Goal: Transaction & Acquisition: Purchase product/service

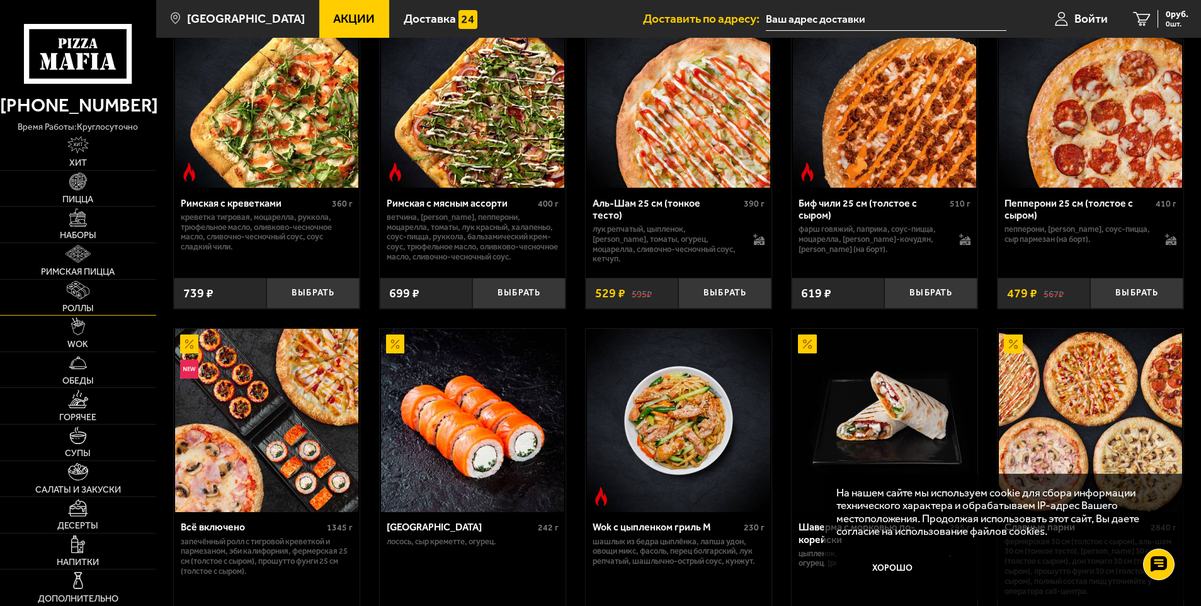
scroll to position [441, 0]
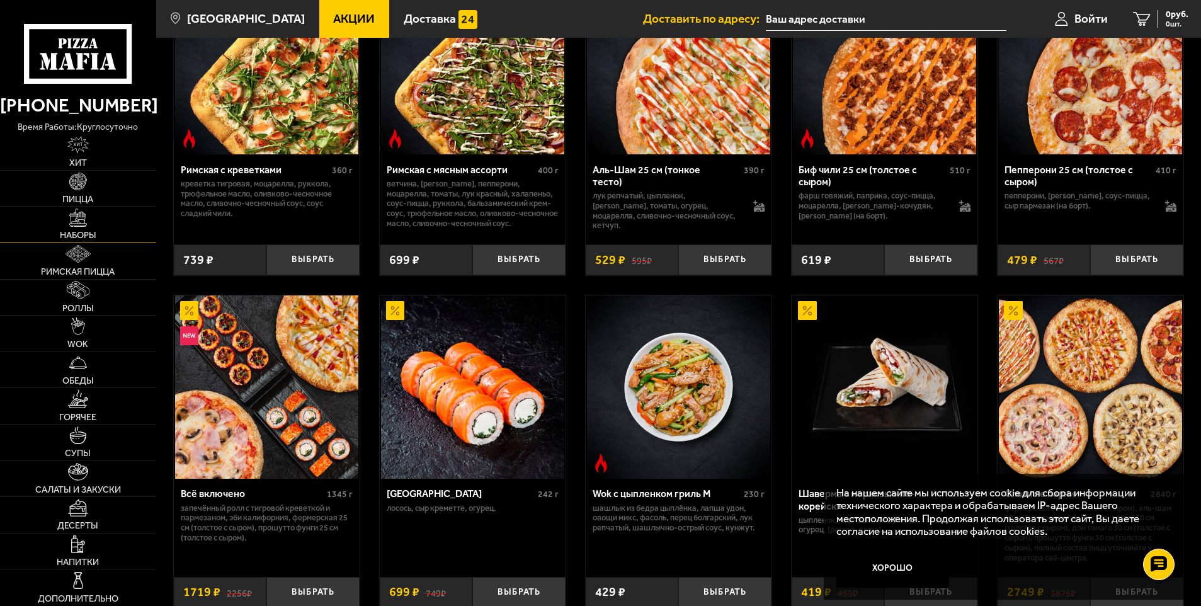
click at [88, 231] on span "Наборы" at bounding box center [78, 235] width 37 height 9
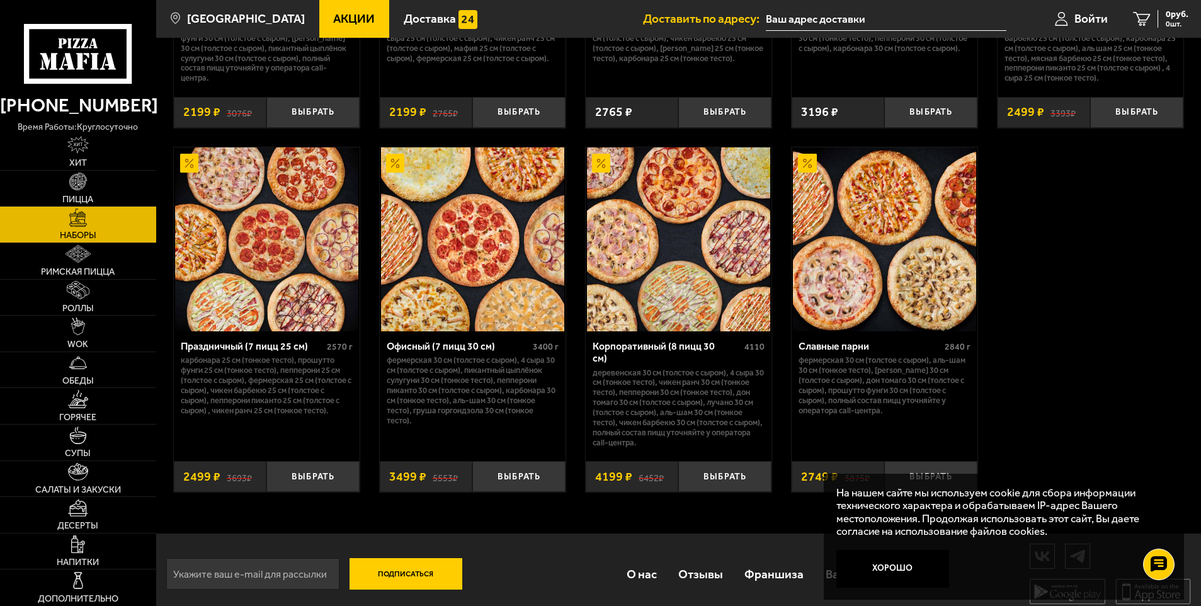
scroll to position [1890, 0]
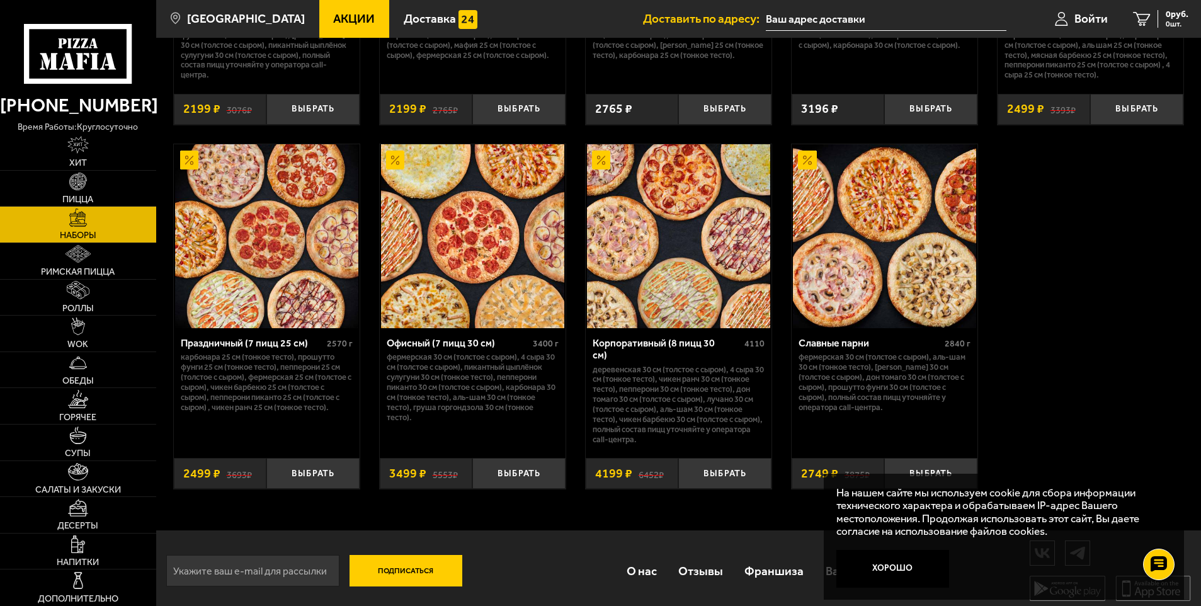
click at [910, 567] on button "Хорошо" at bounding box center [892, 569] width 113 height 38
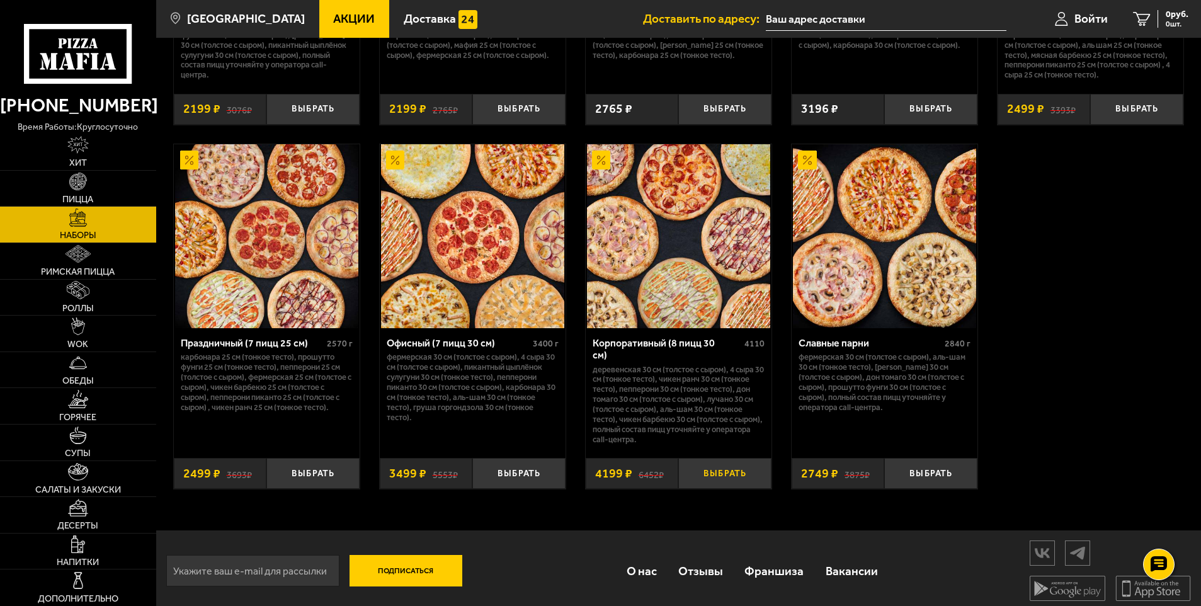
click at [734, 474] on button "Выбрать" at bounding box center [724, 473] width 93 height 31
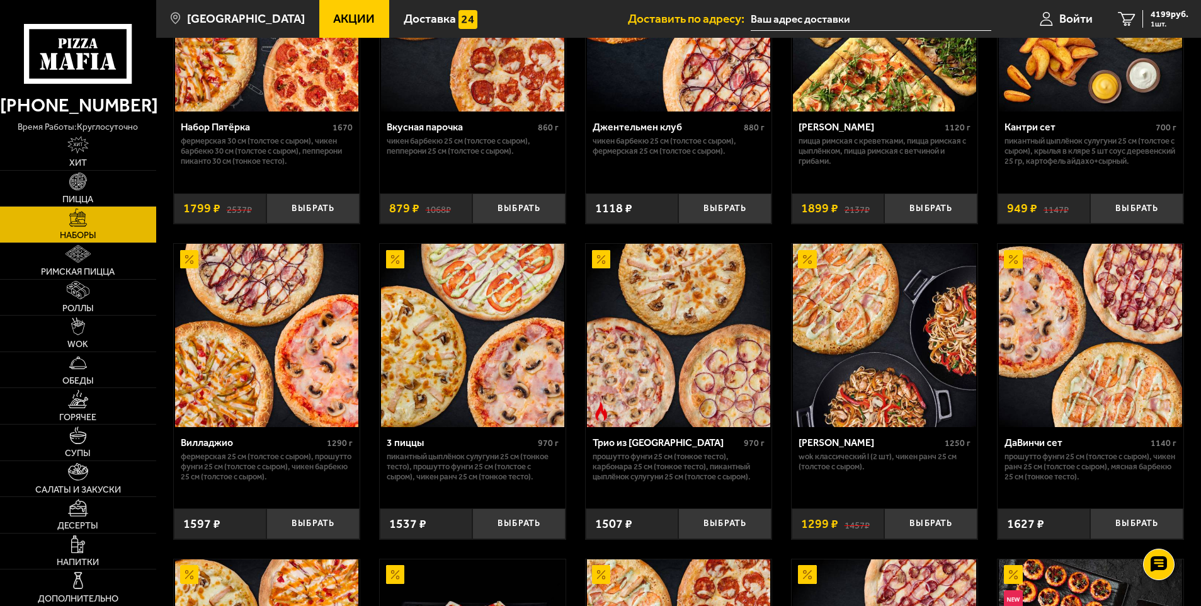
scroll to position [189, 0]
click at [542, 210] on button "Выбрать" at bounding box center [518, 209] width 93 height 31
click at [1167, 21] on span "2 шт." at bounding box center [1170, 24] width 38 height 8
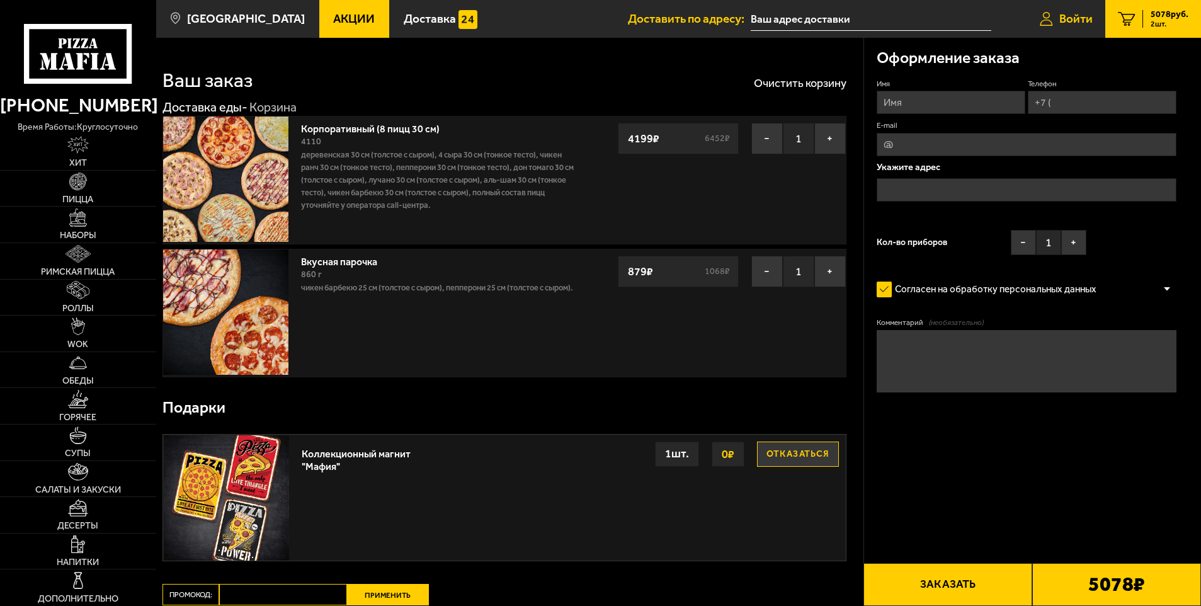
click at [1069, 14] on span "Войти" at bounding box center [1075, 19] width 33 height 12
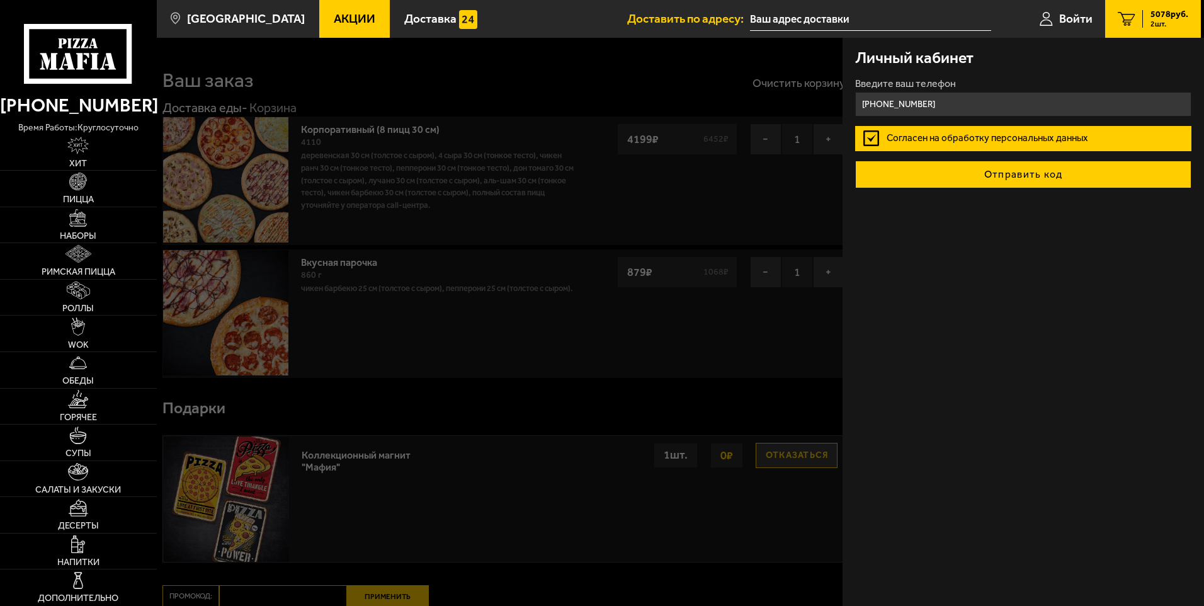
type input "[PHONE_NUMBER]"
click at [971, 170] on button "Отправить код" at bounding box center [1023, 175] width 336 height 28
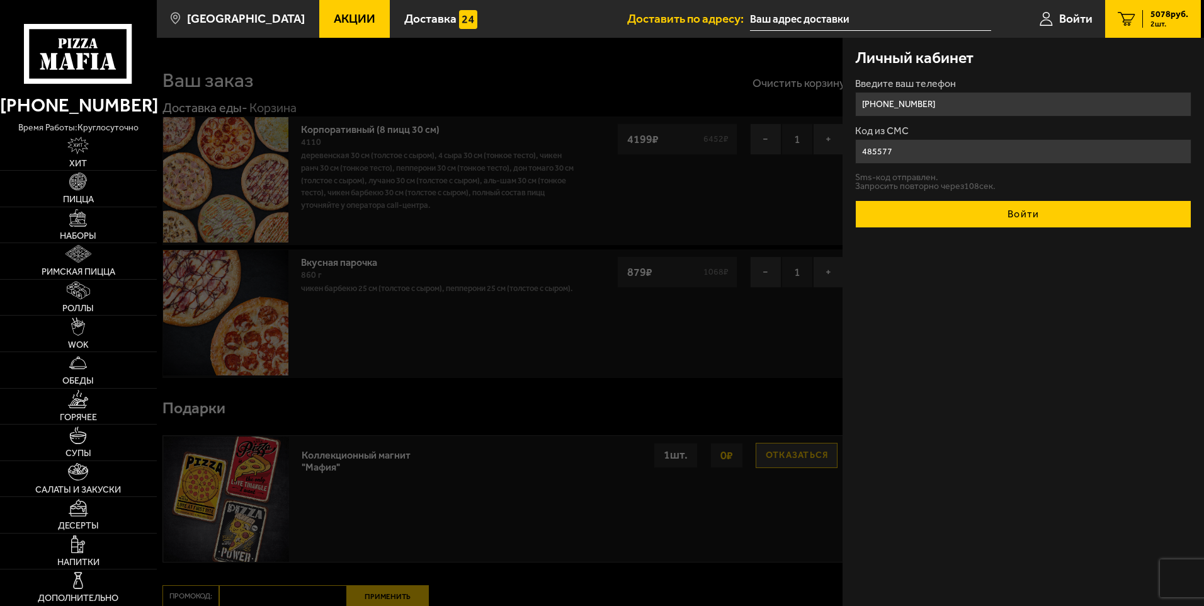
type input "485577"
click at [992, 210] on button "Войти" at bounding box center [1023, 214] width 336 height 28
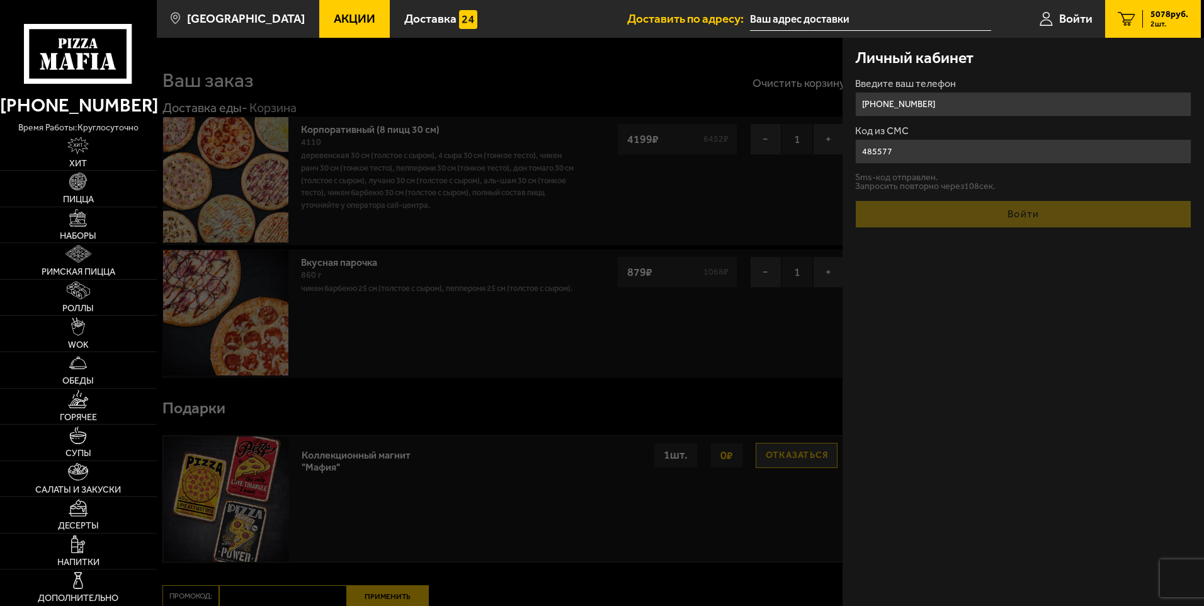
type input "[PHONE_NUMBER]"
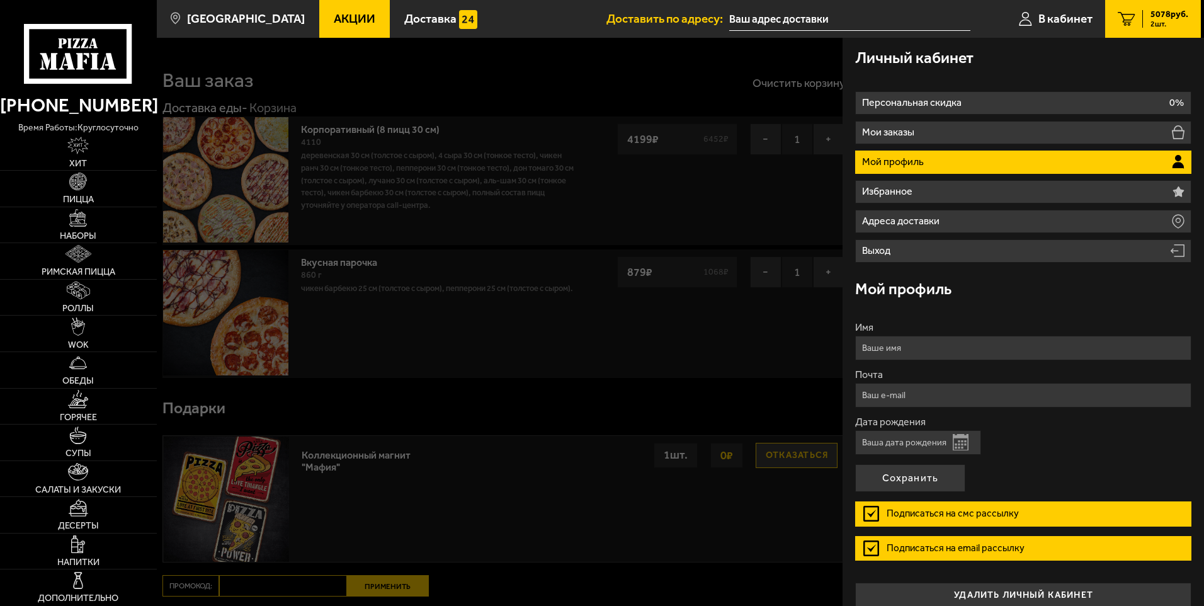
click at [1110, 290] on div "Мой профиль" at bounding box center [1023, 289] width 336 height 41
click at [493, 338] on div at bounding box center [759, 341] width 1204 height 606
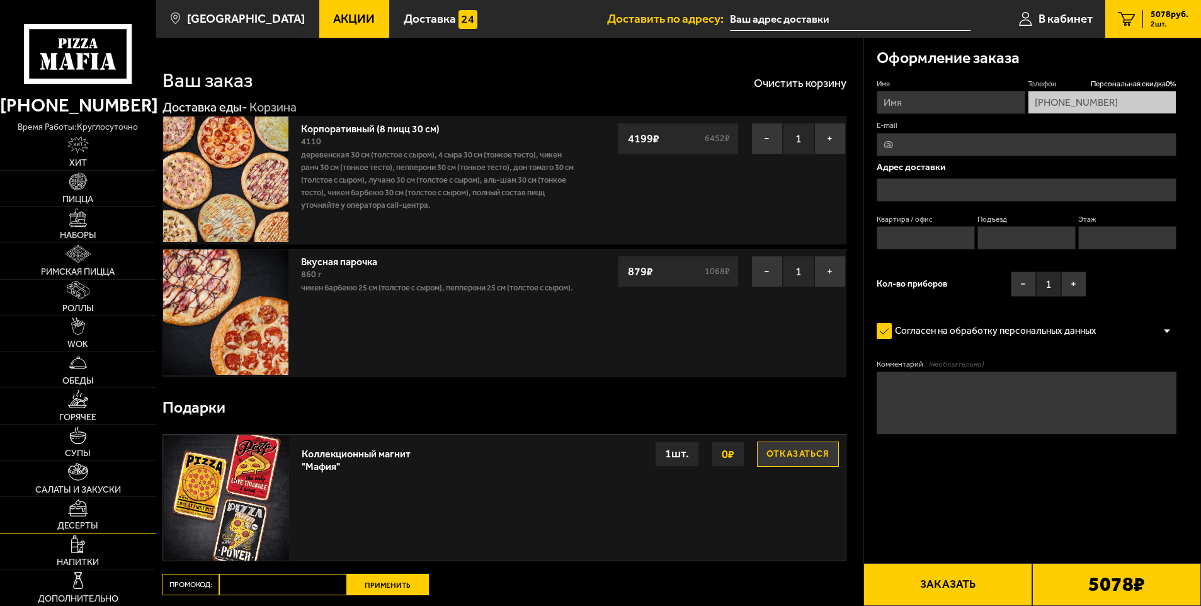
click at [85, 515] on img at bounding box center [78, 508] width 20 height 18
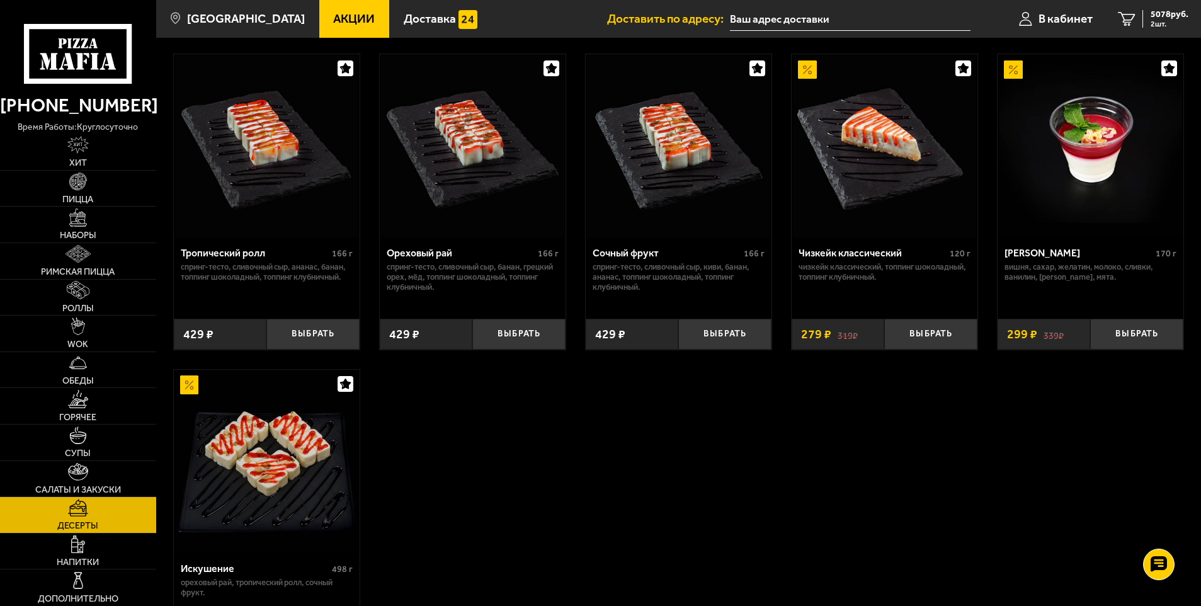
scroll to position [249, 0]
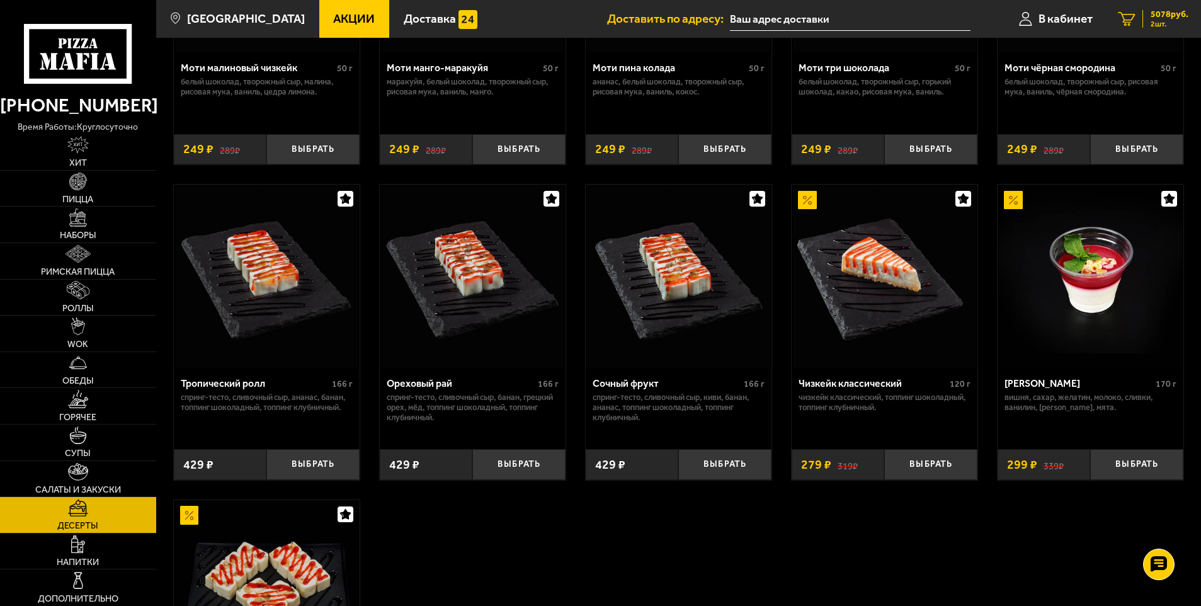
click at [1164, 25] on span "2 шт." at bounding box center [1170, 24] width 38 height 8
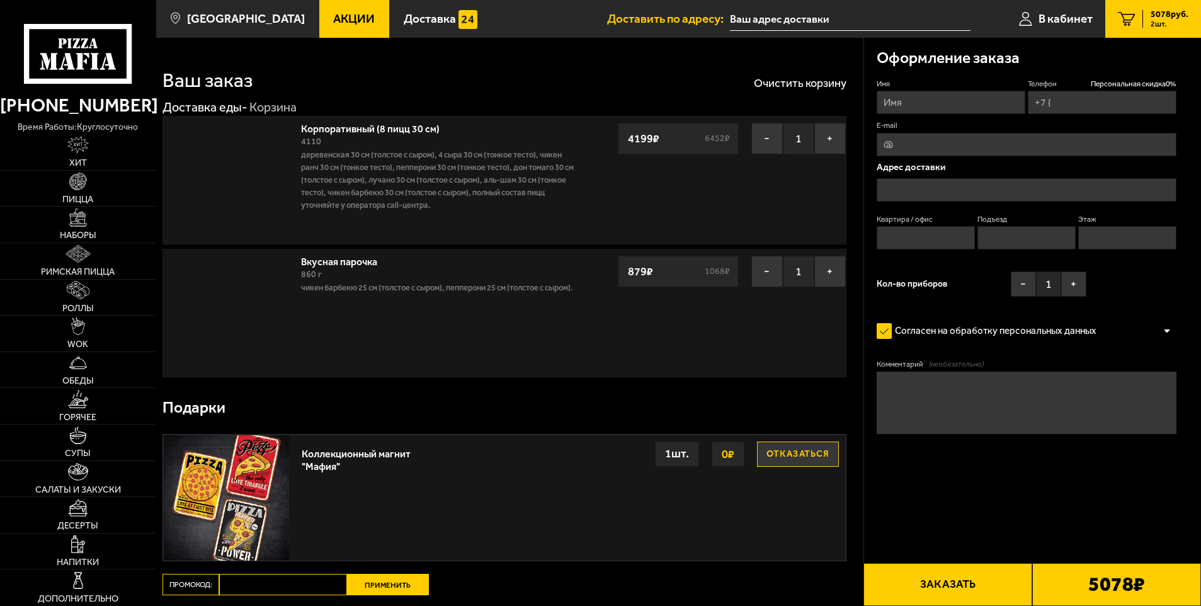
type input "[PHONE_NUMBER]"
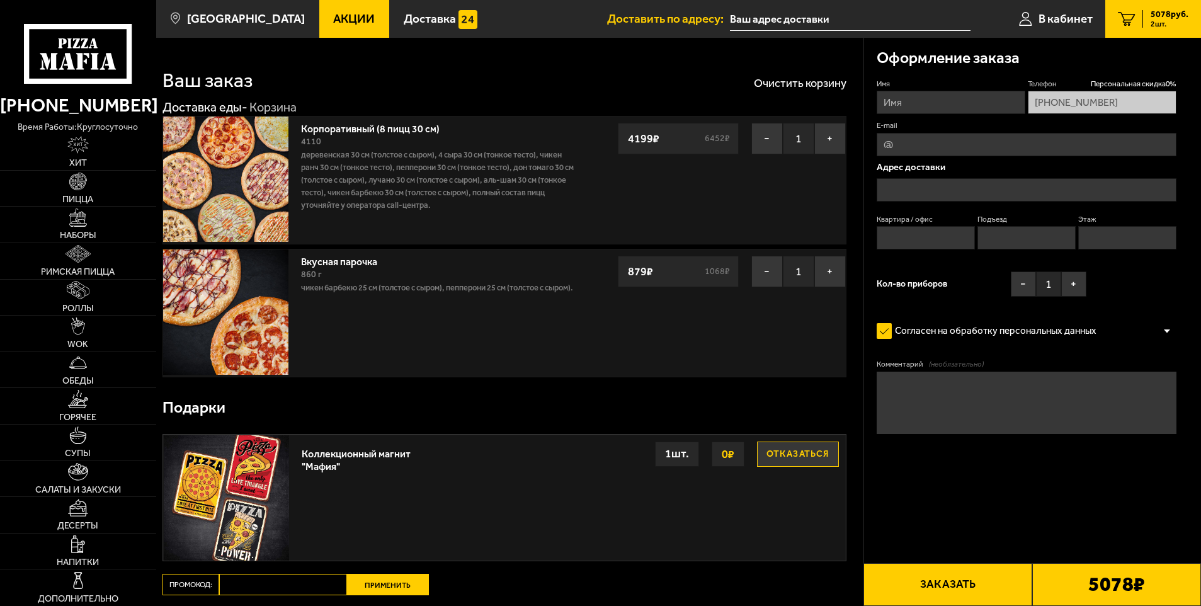
click at [914, 186] on input "text" at bounding box center [1027, 189] width 300 height 23
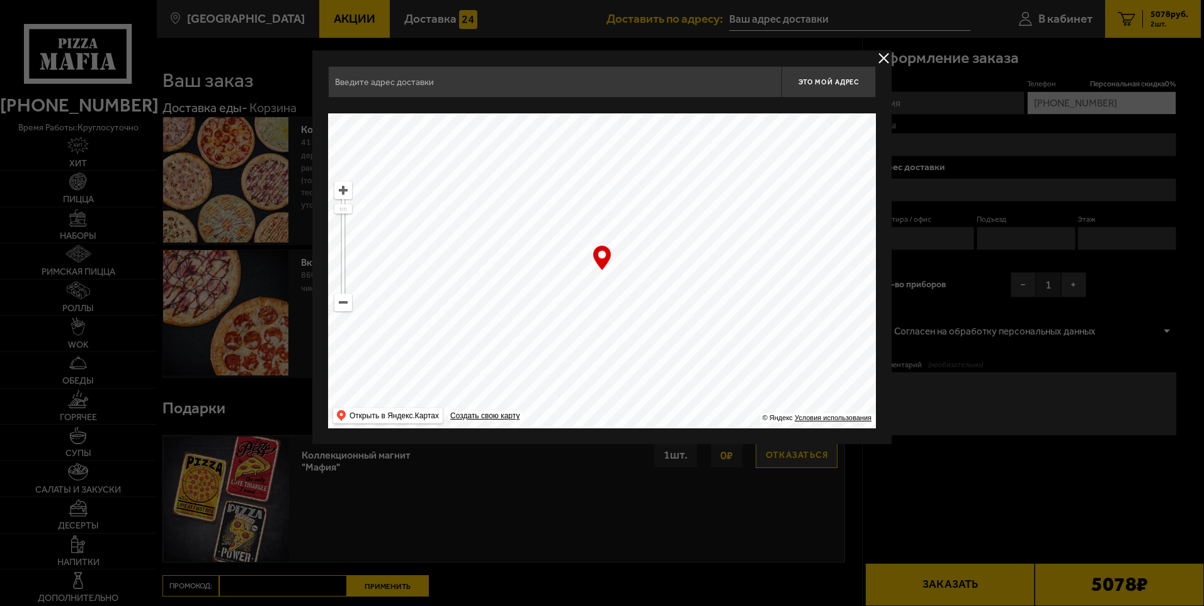
click at [343, 300] on ymaps at bounding box center [343, 302] width 16 height 16
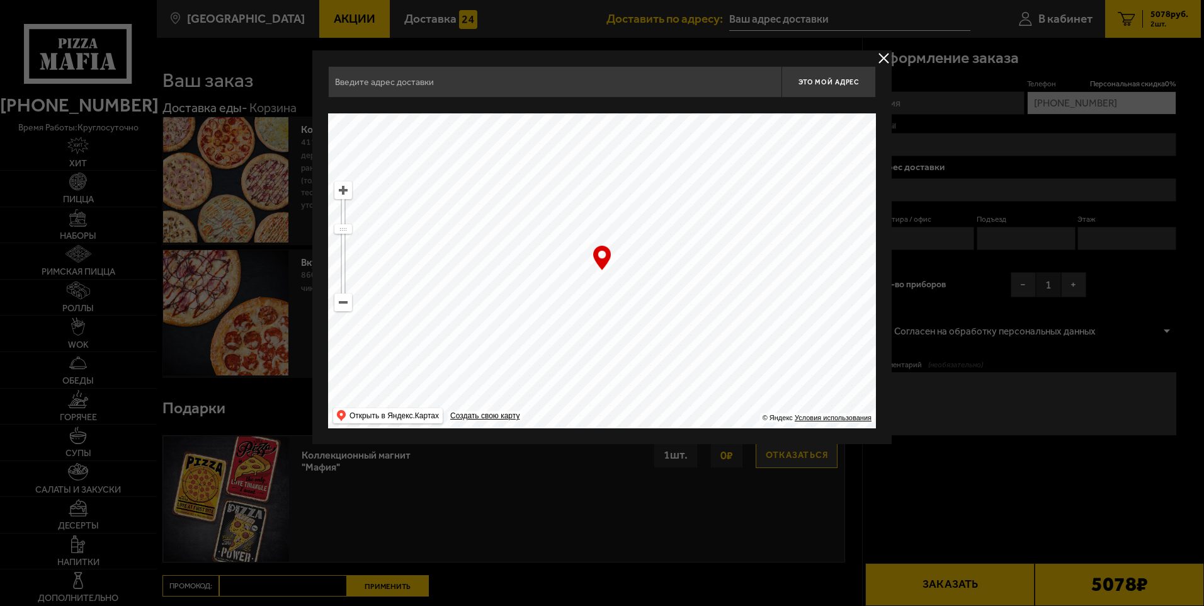
drag, startPoint x: 593, startPoint y: 379, endPoint x: 617, endPoint y: 175, distance: 205.6
click at [617, 175] on ymaps at bounding box center [602, 270] width 548 height 315
type input "Рощинская улица, 1Ч"
click at [672, 322] on ymaps at bounding box center [602, 270] width 548 height 315
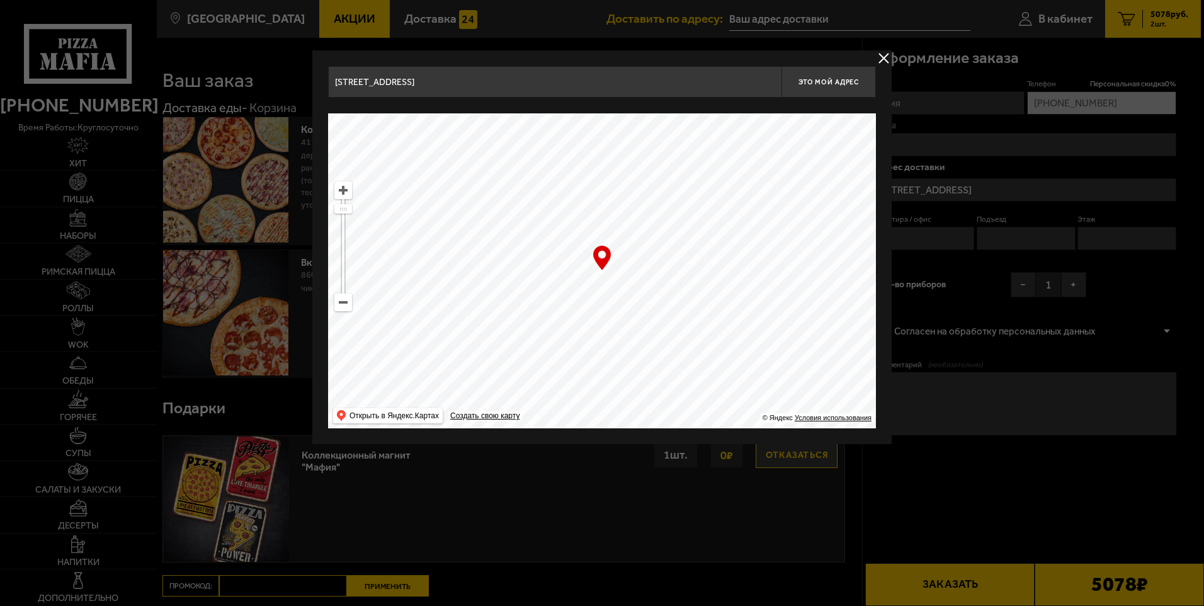
drag, startPoint x: 709, startPoint y: 261, endPoint x: 387, endPoint y: 225, distance: 324.5
click at [348, 197] on ymaps "… © Яндекс Условия использования Открыть в Яндекс.Картах Создать свою карту" at bounding box center [602, 270] width 548 height 315
drag, startPoint x: 487, startPoint y: 316, endPoint x: 511, endPoint y: 168, distance: 149.3
click at [506, 176] on ymaps at bounding box center [602, 270] width 548 height 315
drag, startPoint x: 587, startPoint y: 343, endPoint x: 545, endPoint y: 239, distance: 111.9
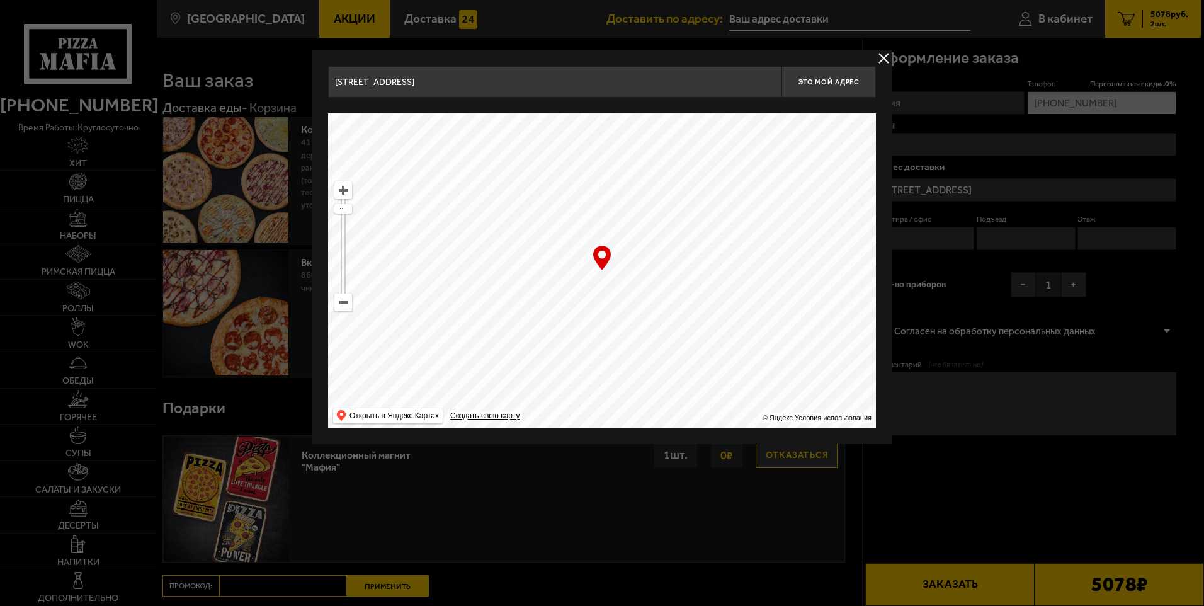
click at [545, 239] on ymaps at bounding box center [602, 270] width 548 height 315
type input "Московский проспект, 147"
click at [593, 278] on ymaps at bounding box center [602, 270] width 548 height 315
click at [345, 192] on ymaps at bounding box center [343, 190] width 16 height 16
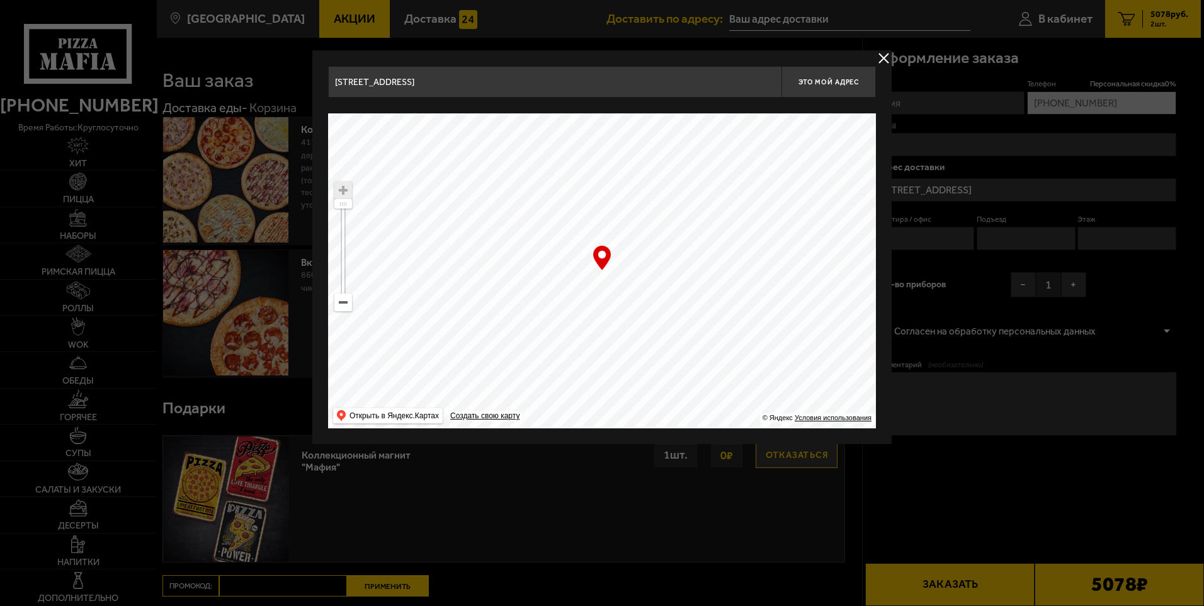
click at [345, 192] on ymaps at bounding box center [343, 190] width 16 height 16
drag, startPoint x: 603, startPoint y: 251, endPoint x: 593, endPoint y: 271, distance: 22.0
click at [593, 271] on div "… © Яндекс Условия использования Открыть в Яндекс.Картах Создать свою карту" at bounding box center [602, 270] width 548 height 315
drag, startPoint x: 593, startPoint y: 271, endPoint x: 957, endPoint y: 293, distance: 364.1
click at [957, 293] on main "Санкт-Петербург Все Акции Доставка Личный кабинет Акции Доставка Доставить по а…" at bounding box center [678, 395] width 1045 height 790
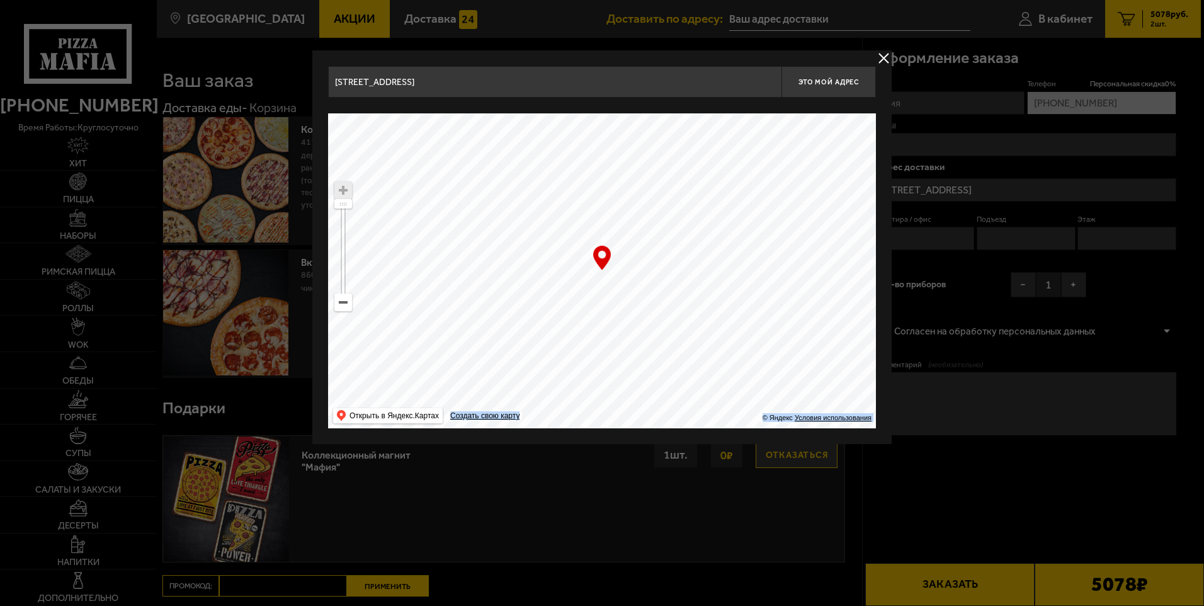
type input "Варшавская улица, 11"
drag, startPoint x: 557, startPoint y: 312, endPoint x: 445, endPoint y: 266, distance: 121.2
click at [445, 266] on ymaps at bounding box center [602, 270] width 548 height 315
type input "[STREET_ADDRESS]"
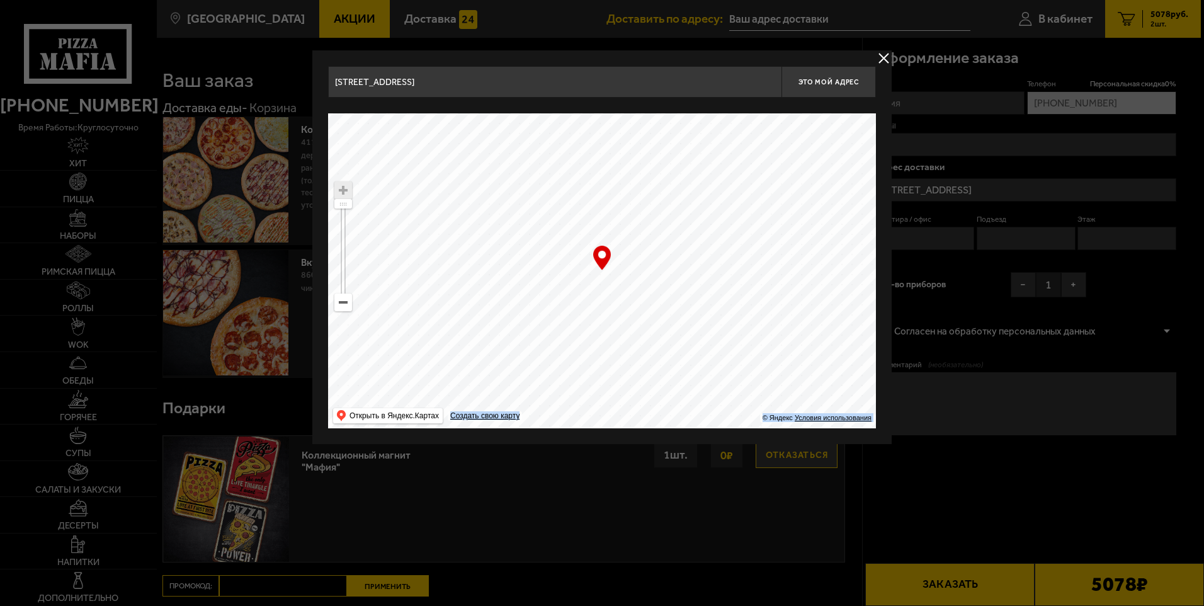
type input "[STREET_ADDRESS]"
click at [602, 254] on div "… © Яндекс Условия использования Открыть в Яндекс.Картах Создать свою карту" at bounding box center [602, 270] width 548 height 315
drag, startPoint x: 618, startPoint y: 292, endPoint x: 609, endPoint y: 284, distance: 11.6
click at [609, 284] on ymaps at bounding box center [602, 270] width 548 height 315
click at [837, 86] on button "Это мой адрес" at bounding box center [829, 81] width 94 height 31
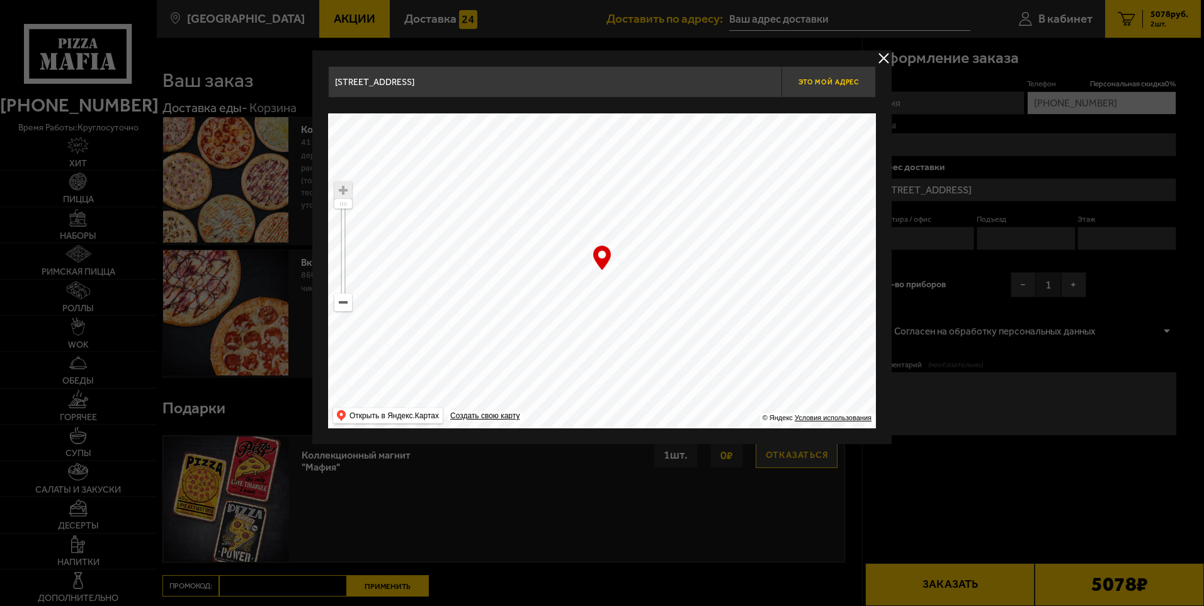
type input "[STREET_ADDRESS]"
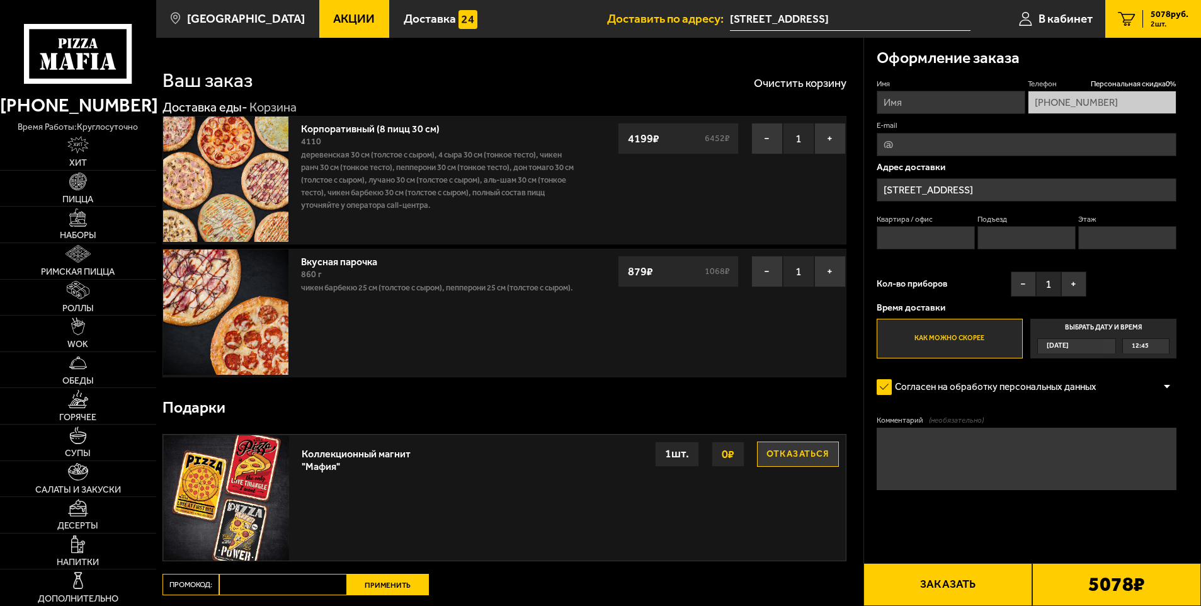
click at [970, 457] on textarea "Комментарий (необязательно)" at bounding box center [1027, 459] width 300 height 62
type textarea "Главный офис в БЦ на [GEOGRAPHIC_DATA]. Позвонить за 5 минут"
click at [899, 99] on input "Имя" at bounding box center [951, 102] width 149 height 23
type input "[PERSON_NAME]"
click at [1013, 595] on button "Заказать" at bounding box center [948, 584] width 169 height 43
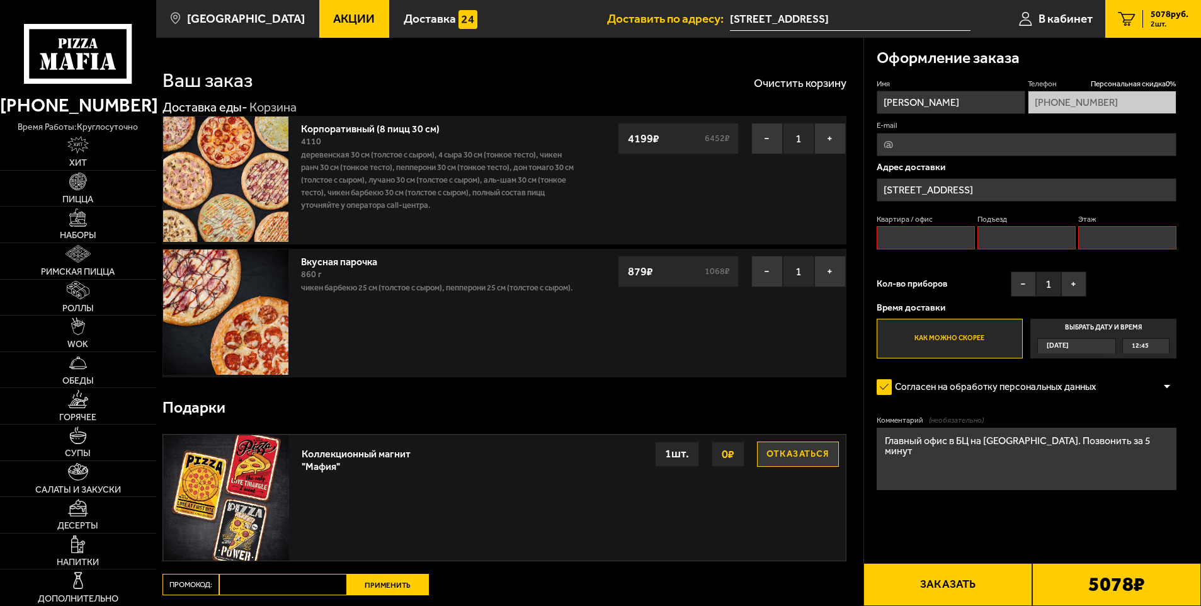
click at [945, 244] on input "Квартира / офис" at bounding box center [926, 237] width 99 height 23
click at [1001, 237] on input "Подъезд" at bounding box center [1027, 237] width 99 height 23
click at [1104, 247] on input "Этаж" at bounding box center [1127, 237] width 99 height 23
click at [969, 583] on button "Заказать" at bounding box center [948, 584] width 169 height 43
click at [900, 243] on input "Квартира / офис" at bounding box center [926, 237] width 99 height 23
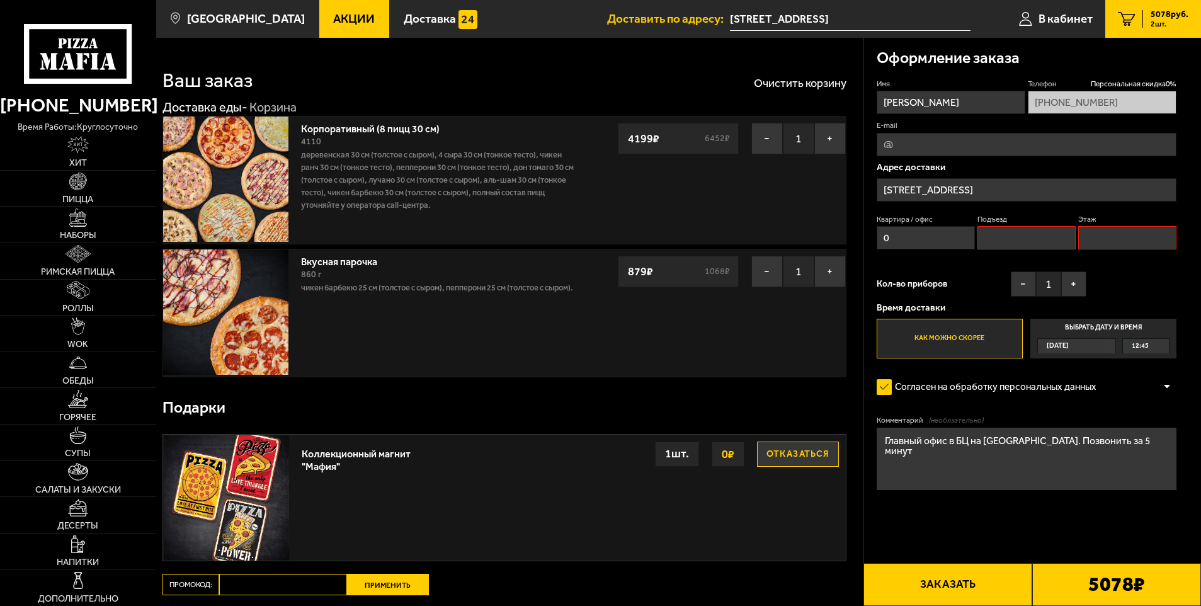
click at [970, 239] on input "0" at bounding box center [926, 237] width 99 height 23
type input "0"
click at [988, 239] on input "Подъезд" at bounding box center [1027, 237] width 99 height 23
type input "0"
click at [1101, 241] on input "Этаж" at bounding box center [1127, 237] width 99 height 23
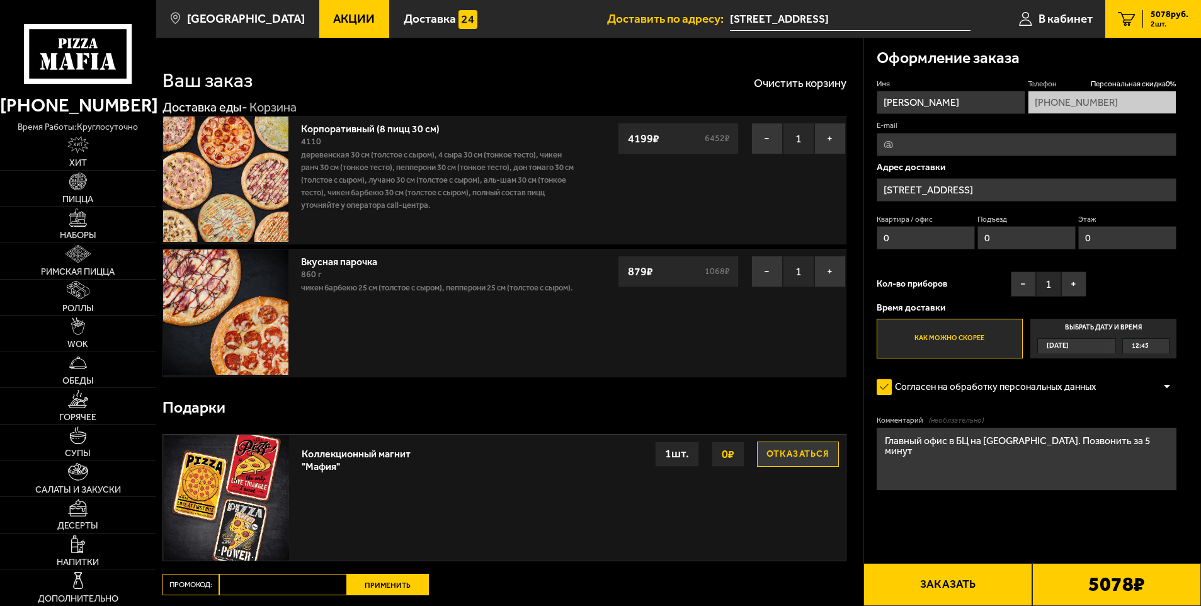
type input "0"
click at [956, 579] on button "Заказать" at bounding box center [948, 584] width 169 height 43
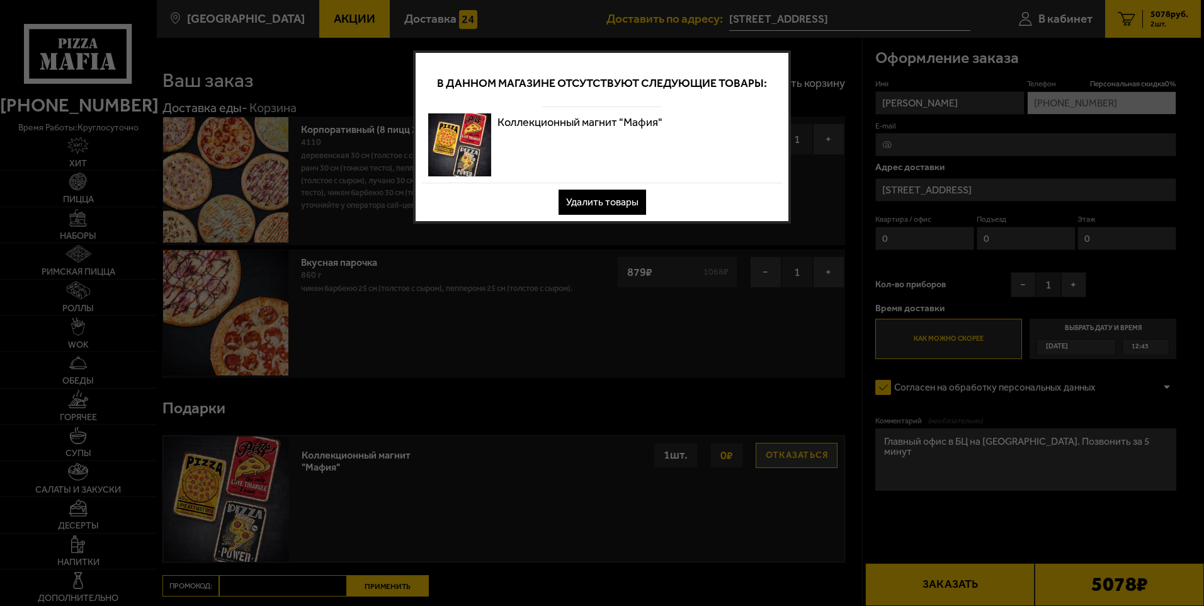
click at [983, 511] on div at bounding box center [602, 303] width 1204 height 606
click at [663, 315] on div at bounding box center [602, 303] width 1204 height 606
click at [436, 143] on img at bounding box center [459, 144] width 63 height 63
click at [619, 201] on button "Удалить товары" at bounding box center [603, 202] width 88 height 25
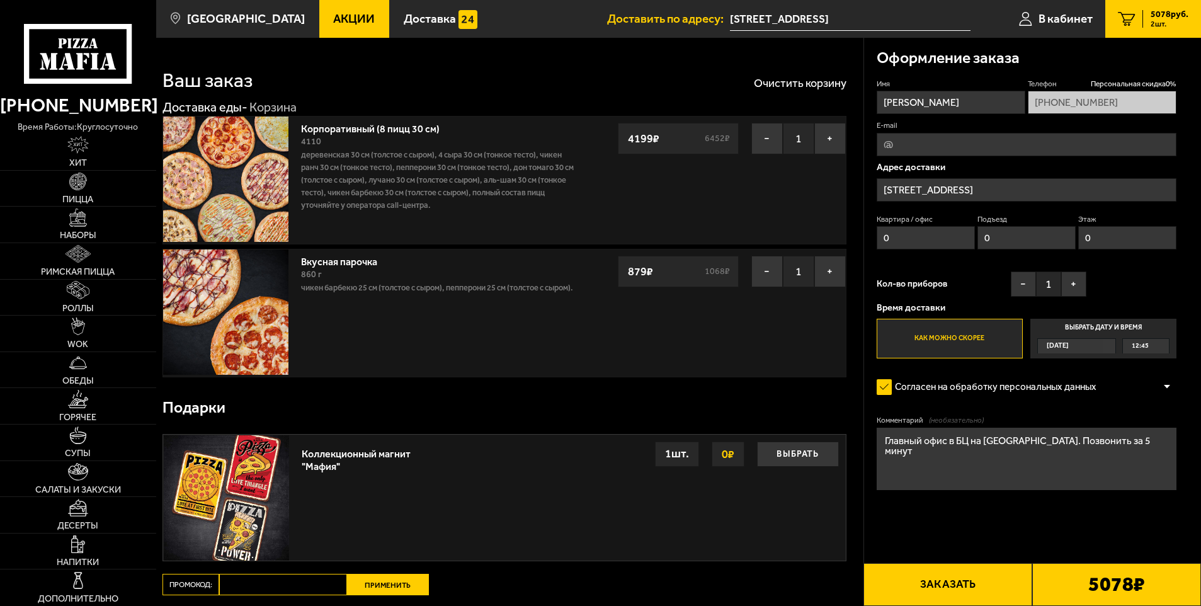
click at [981, 574] on button "Заказать" at bounding box center [948, 584] width 169 height 43
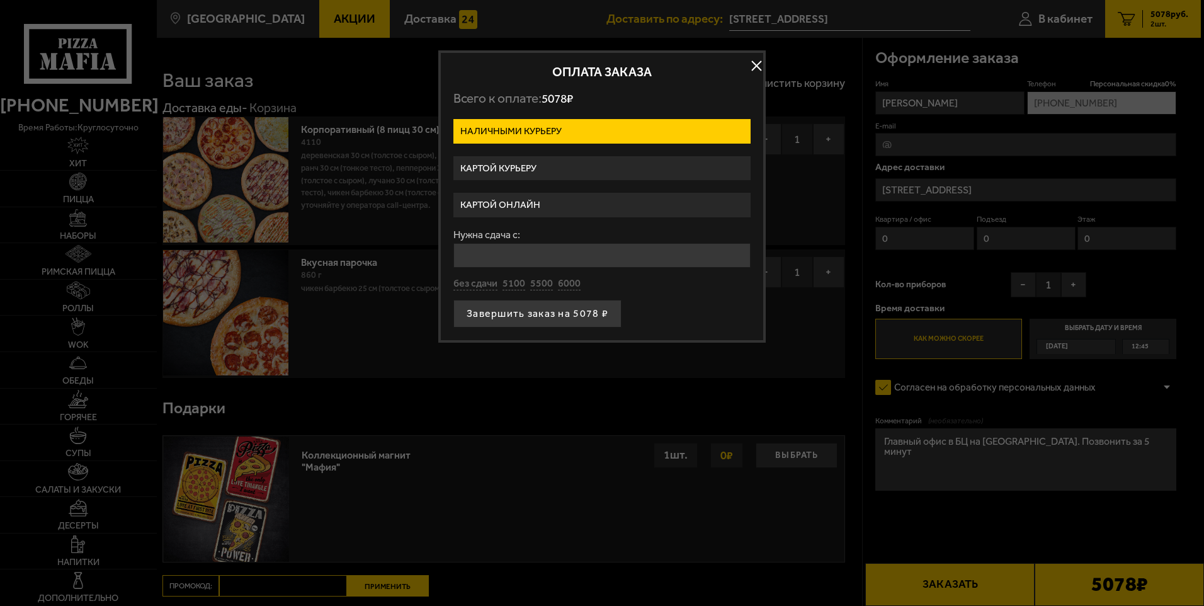
click at [553, 196] on label "Картой онлайн" at bounding box center [602, 205] width 297 height 25
click at [0, 0] on input "Картой онлайн" at bounding box center [0, 0] width 0 height 0
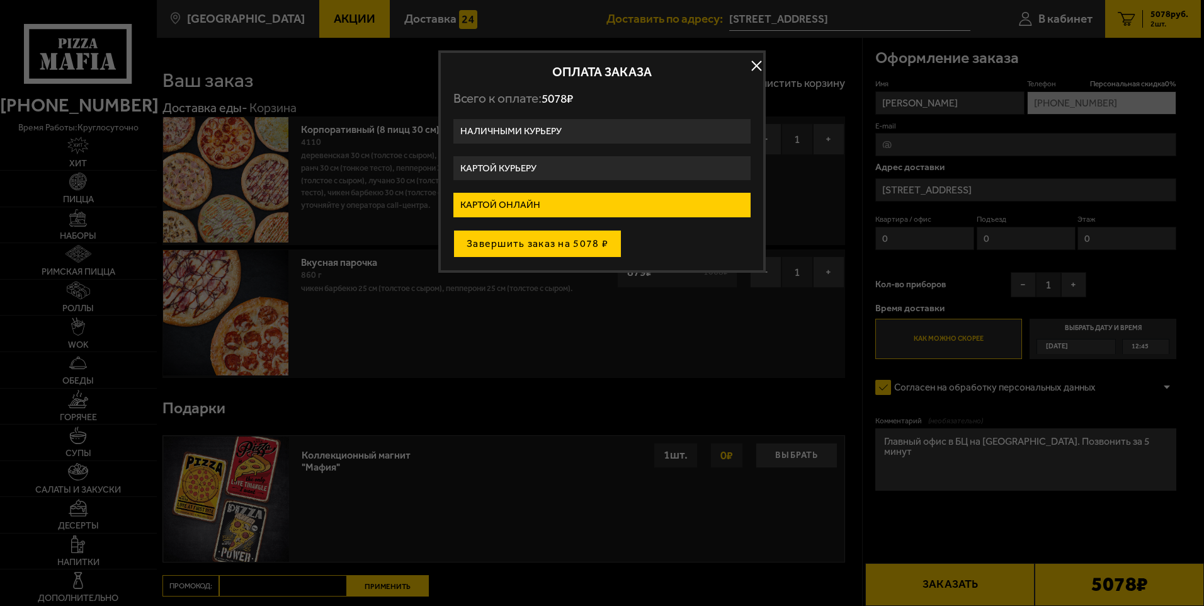
click at [566, 248] on button "Завершить заказ на 5078 ₽" at bounding box center [538, 244] width 168 height 28
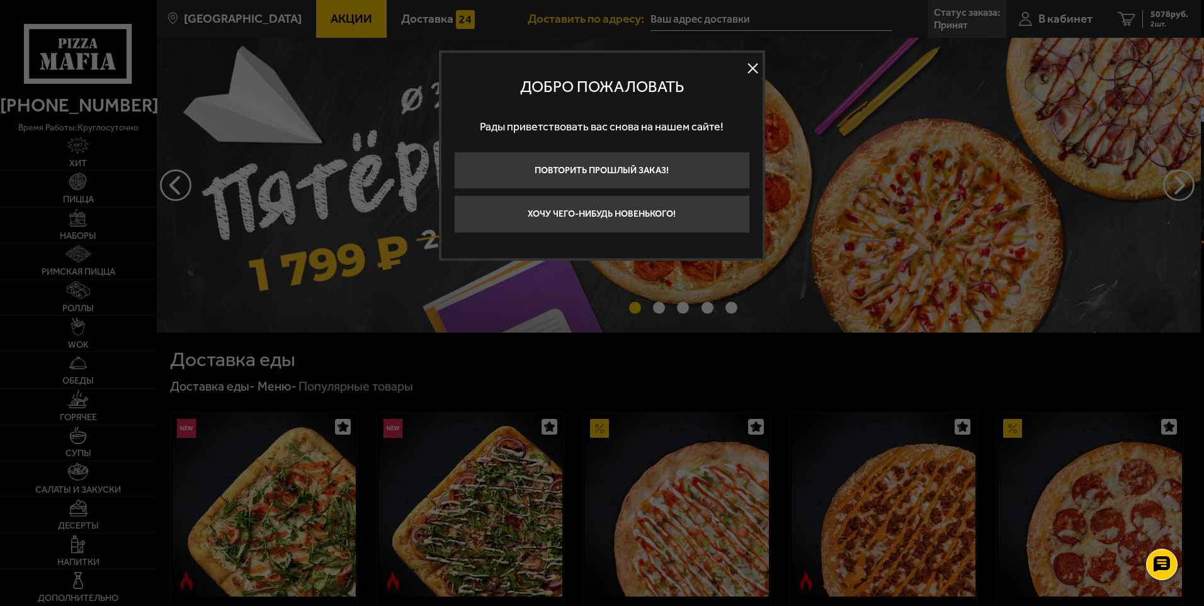
click at [751, 71] on button at bounding box center [753, 68] width 19 height 19
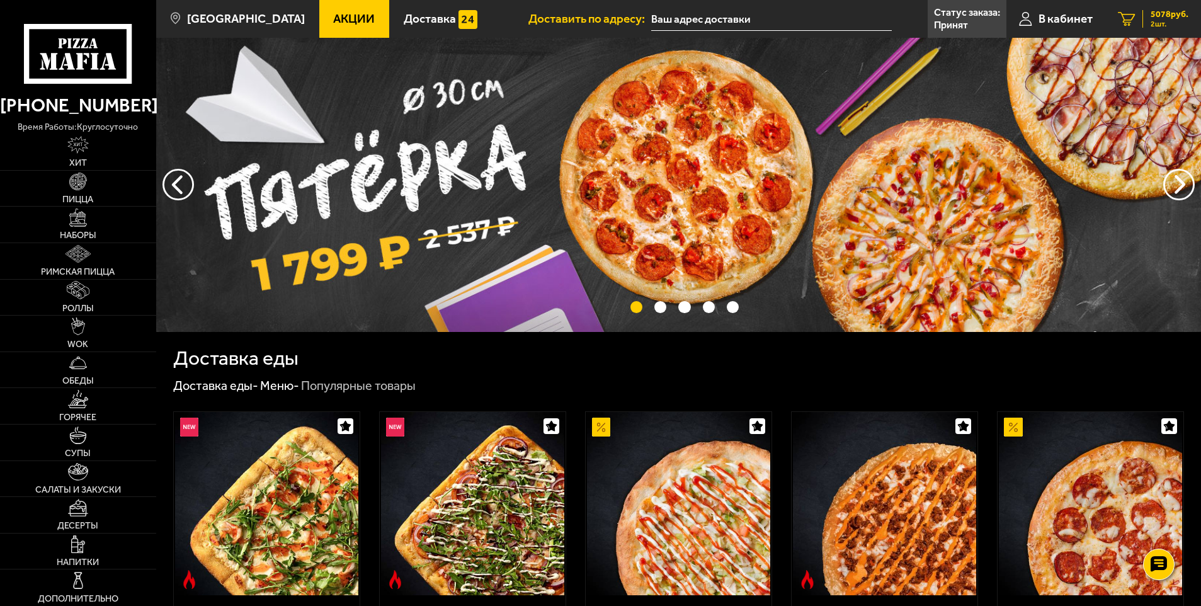
click at [1160, 16] on span "5078 руб." at bounding box center [1170, 14] width 38 height 9
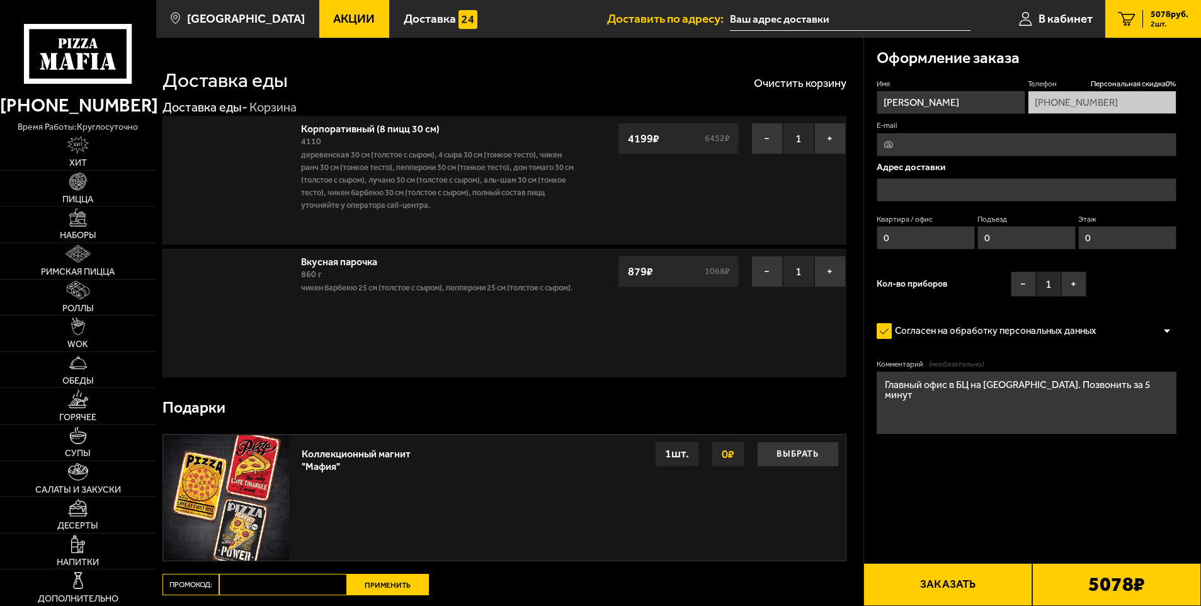
type input "[STREET_ADDRESS]"
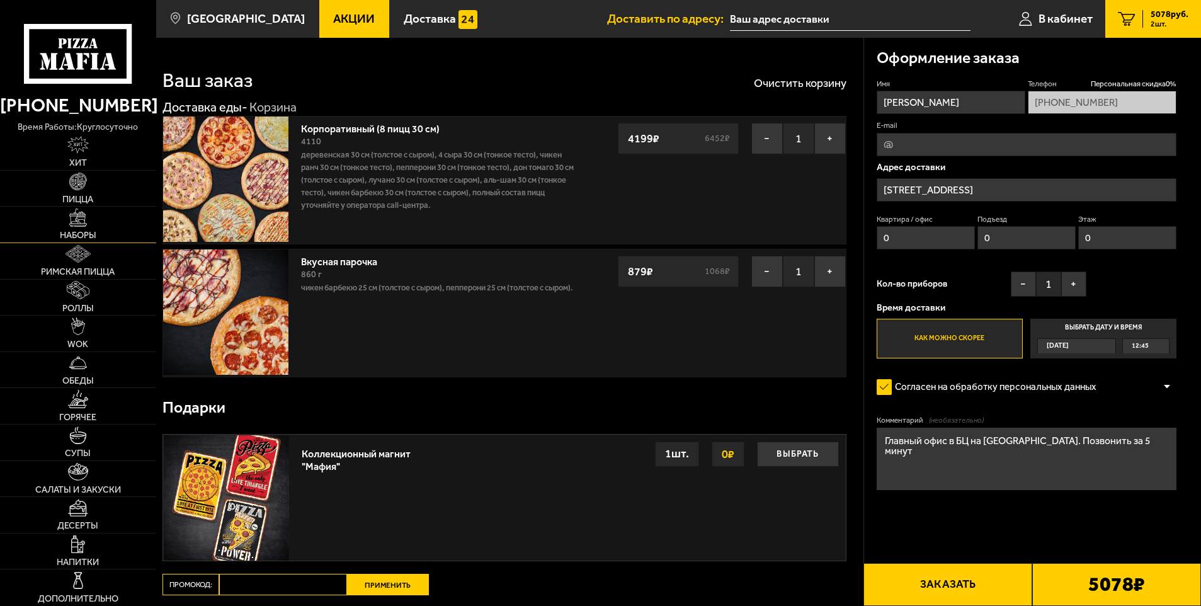
click at [94, 234] on span "Наборы" at bounding box center [78, 235] width 37 height 9
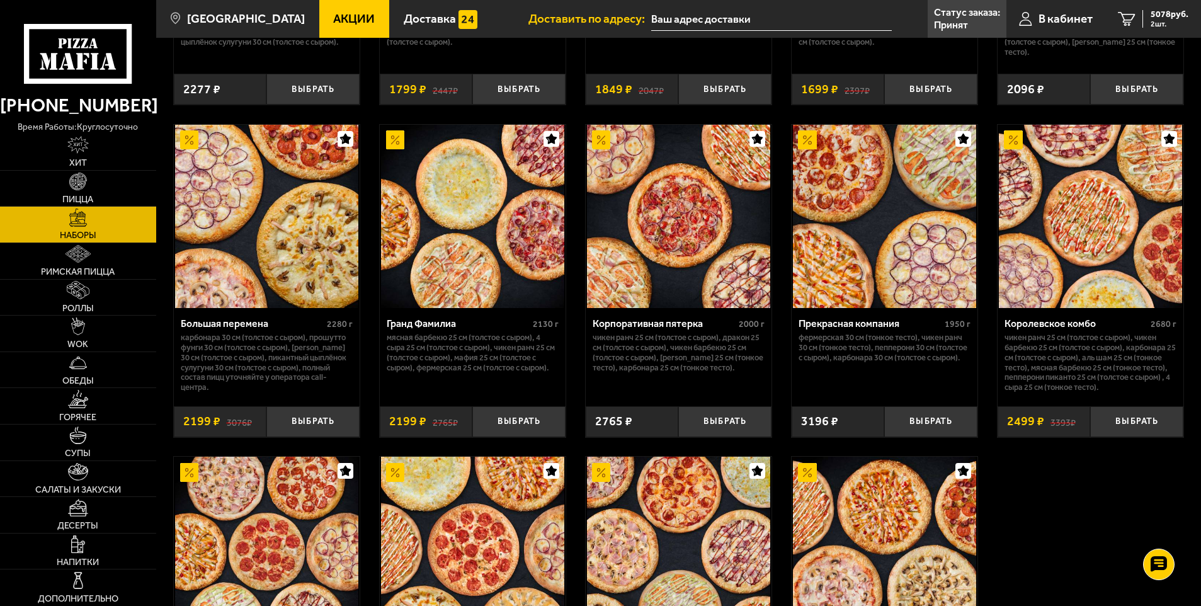
scroll to position [1827, 0]
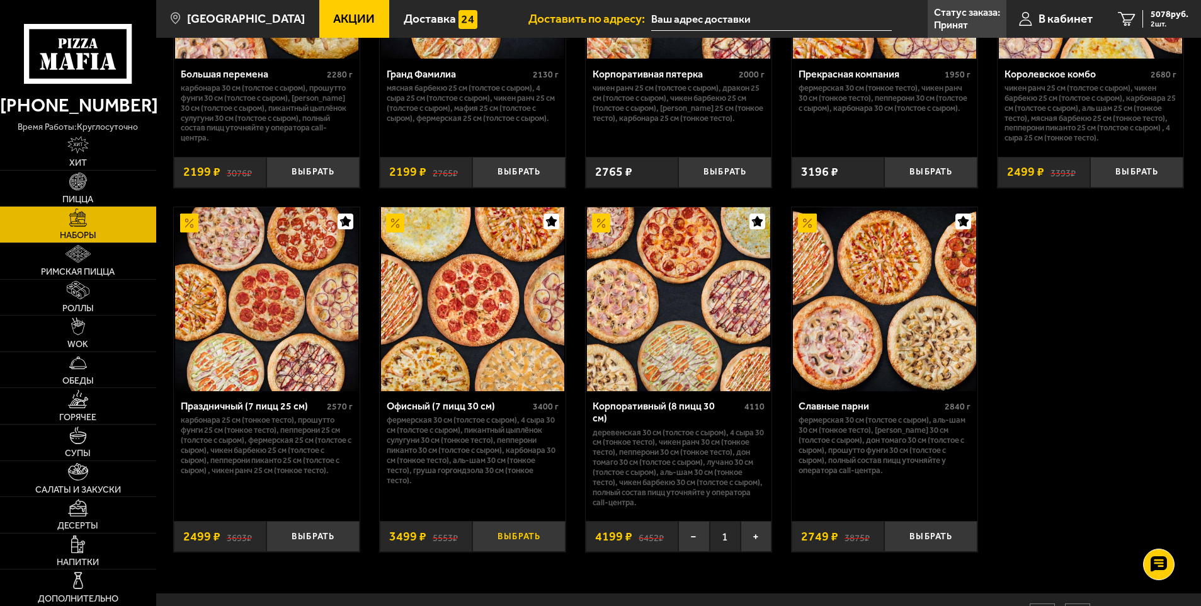
click at [533, 529] on button "Выбрать" at bounding box center [518, 536] width 93 height 31
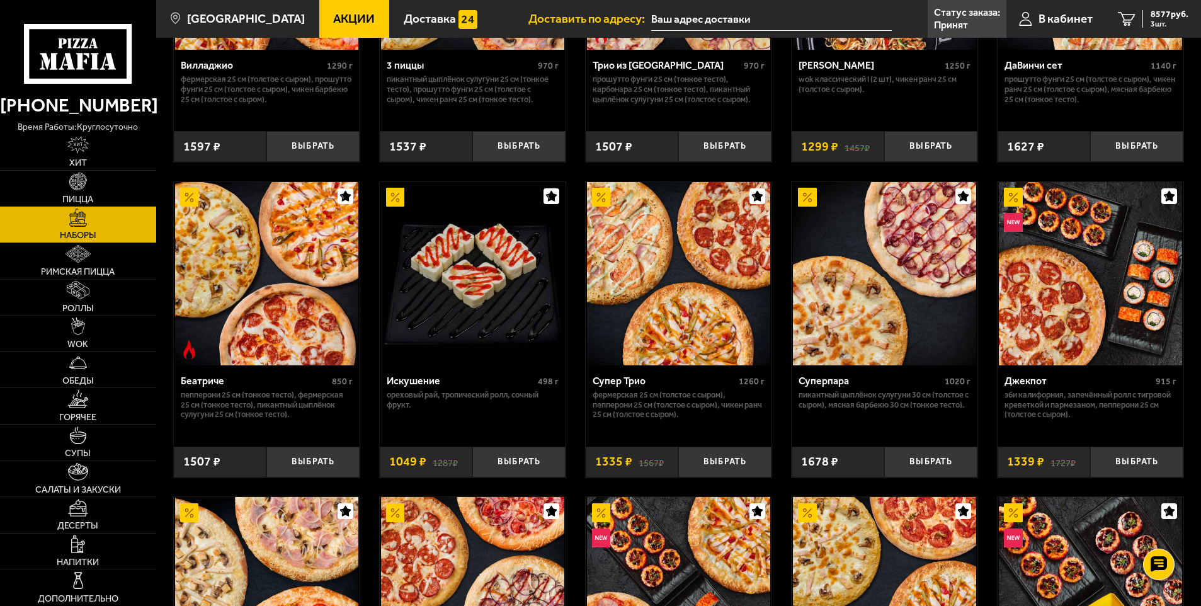
scroll to position [630, 0]
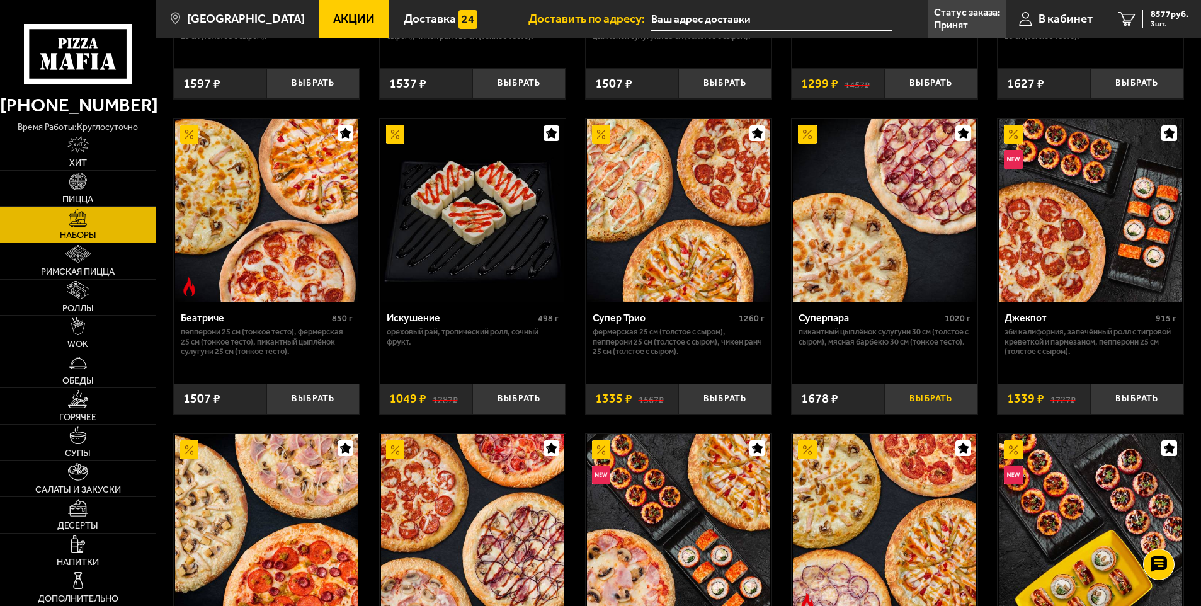
click at [949, 396] on button "Выбрать" at bounding box center [930, 399] width 93 height 31
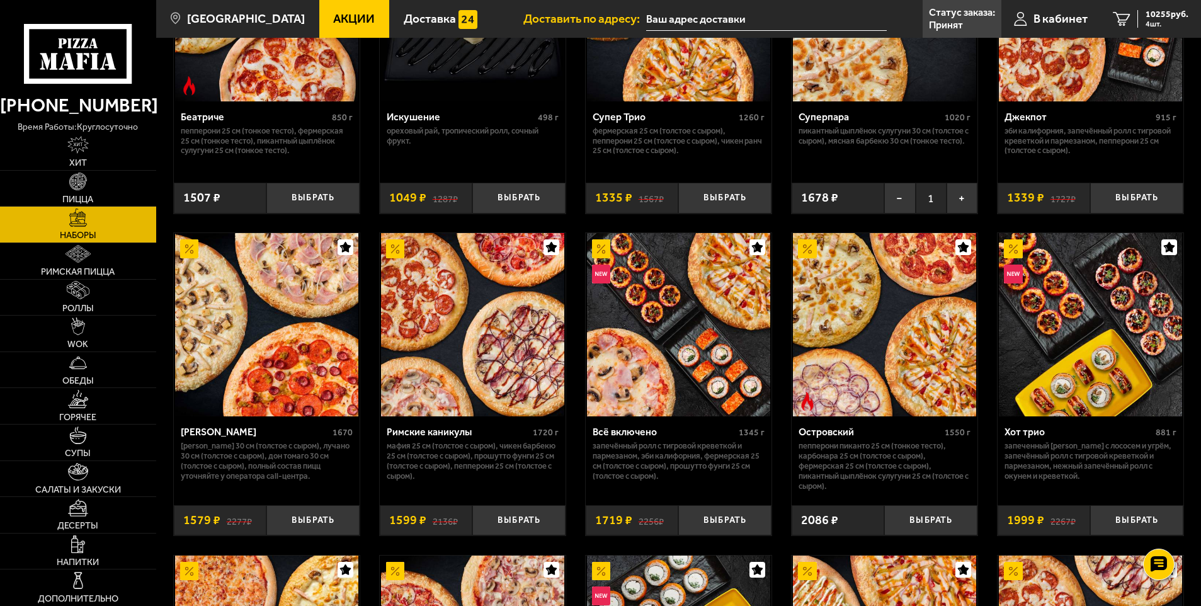
scroll to position [882, 0]
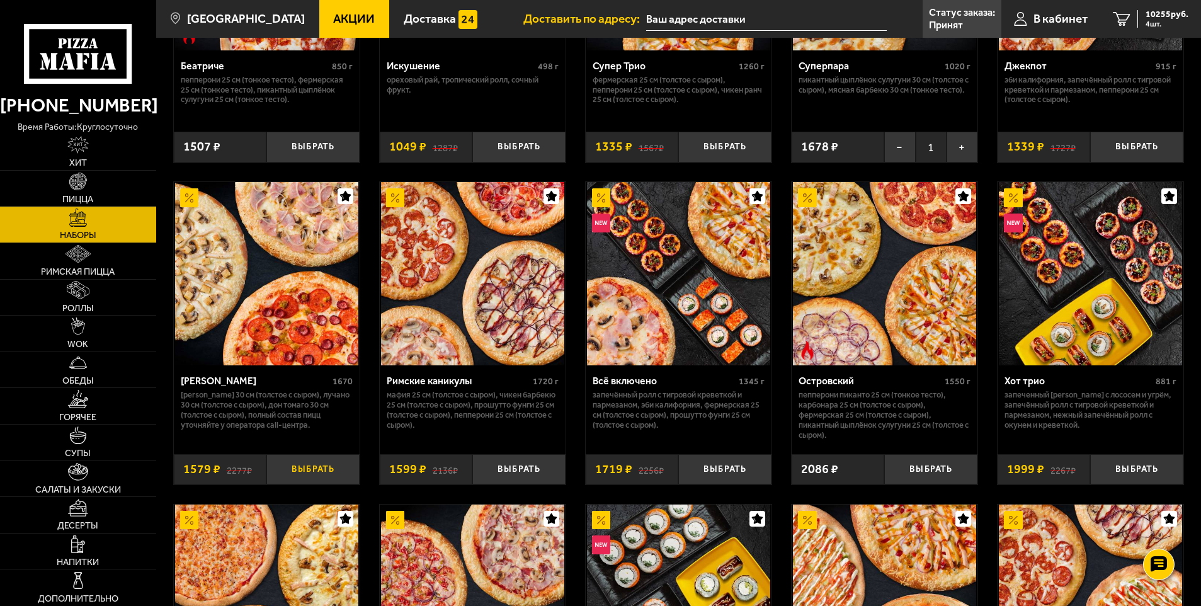
click at [329, 470] on button "Выбрать" at bounding box center [312, 469] width 93 height 31
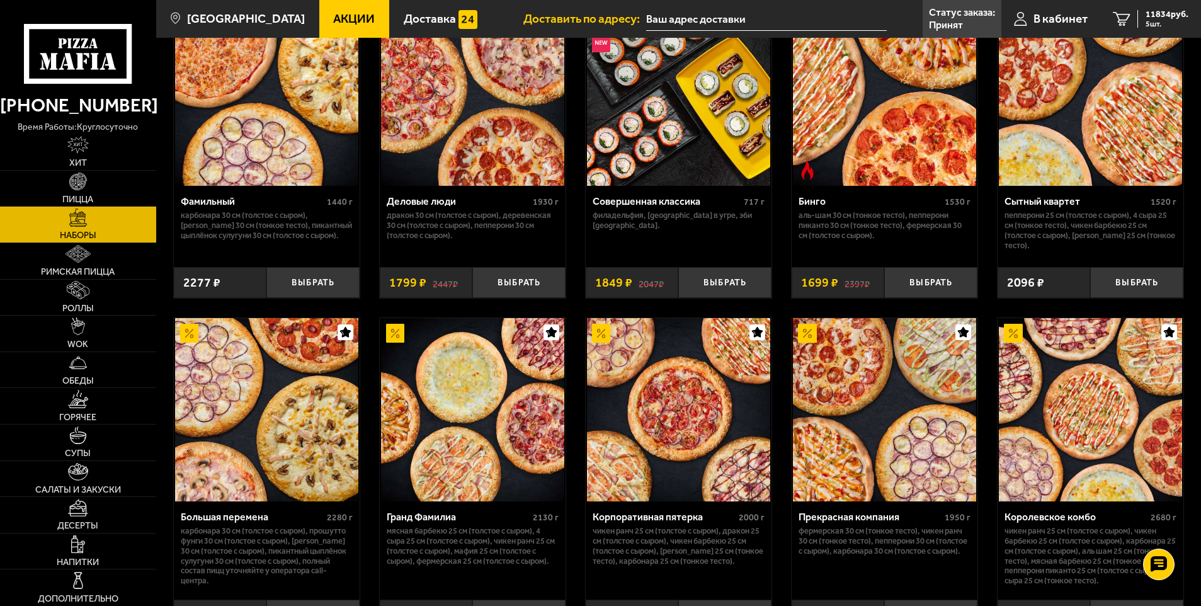
scroll to position [1386, 0]
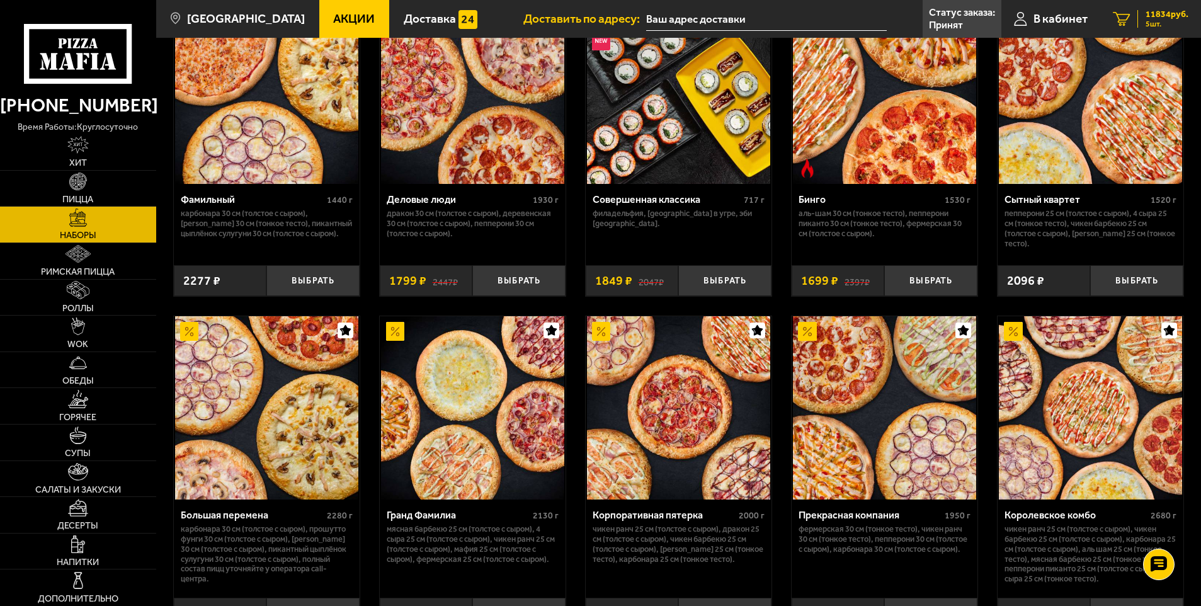
click at [1172, 20] on span "5 шт." at bounding box center [1167, 24] width 43 height 8
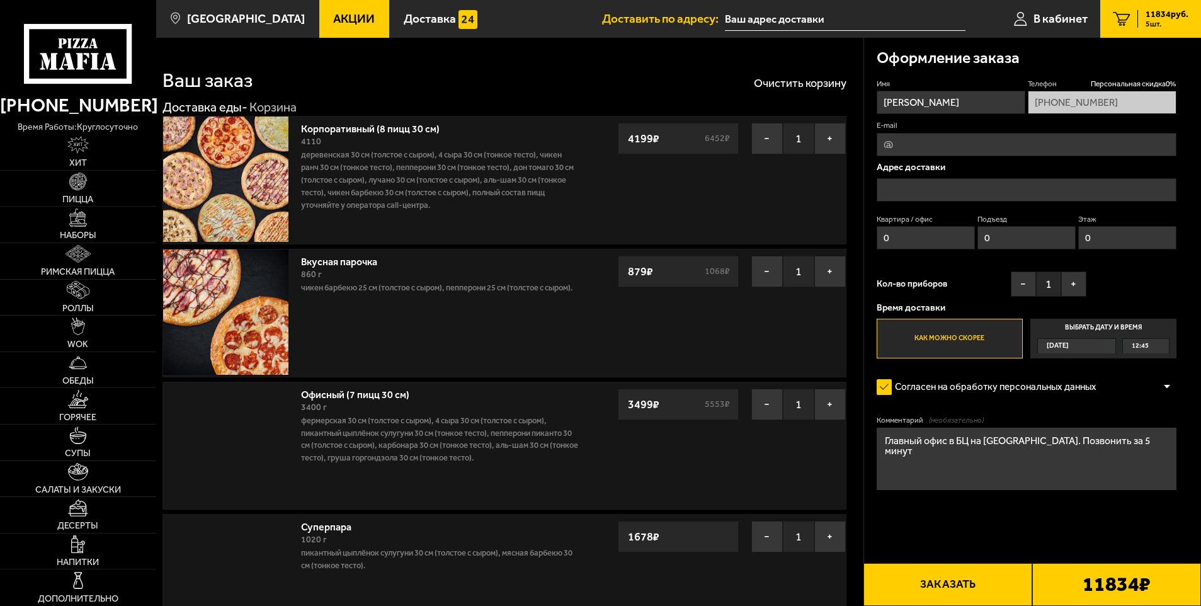
type input "[STREET_ADDRESS]"
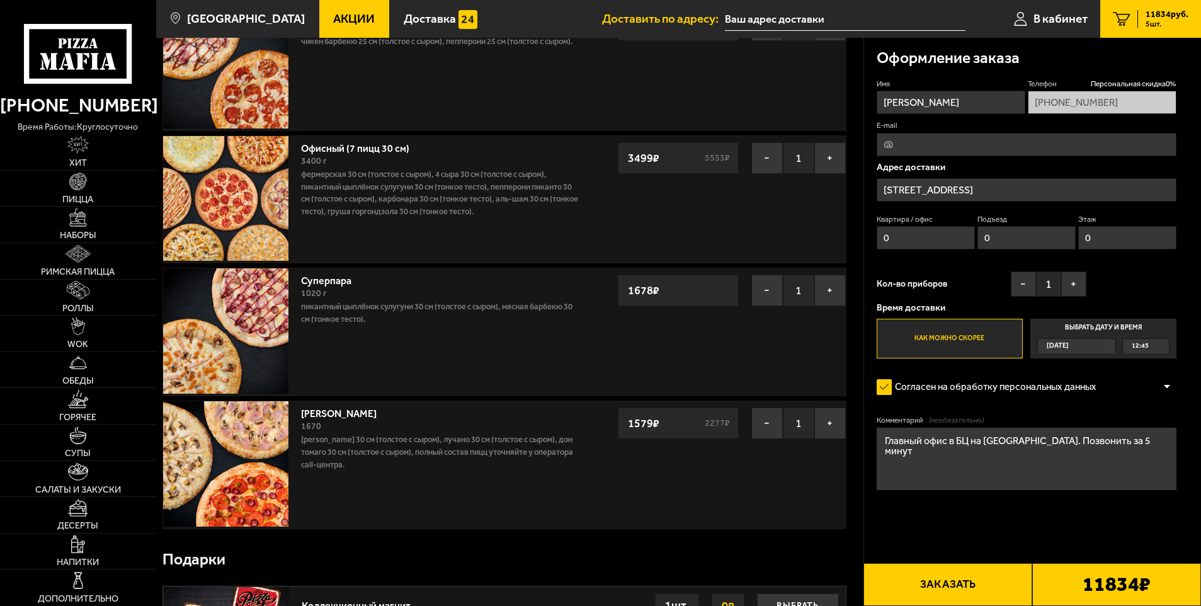
scroll to position [252, 0]
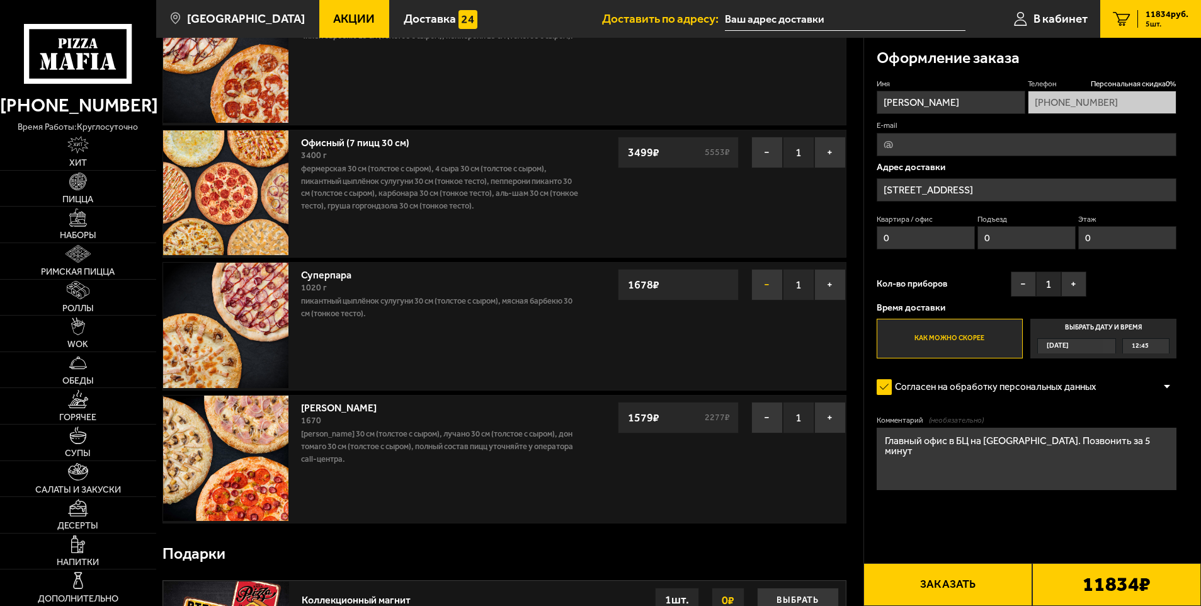
click at [772, 294] on button "−" at bounding box center [766, 284] width 31 height 31
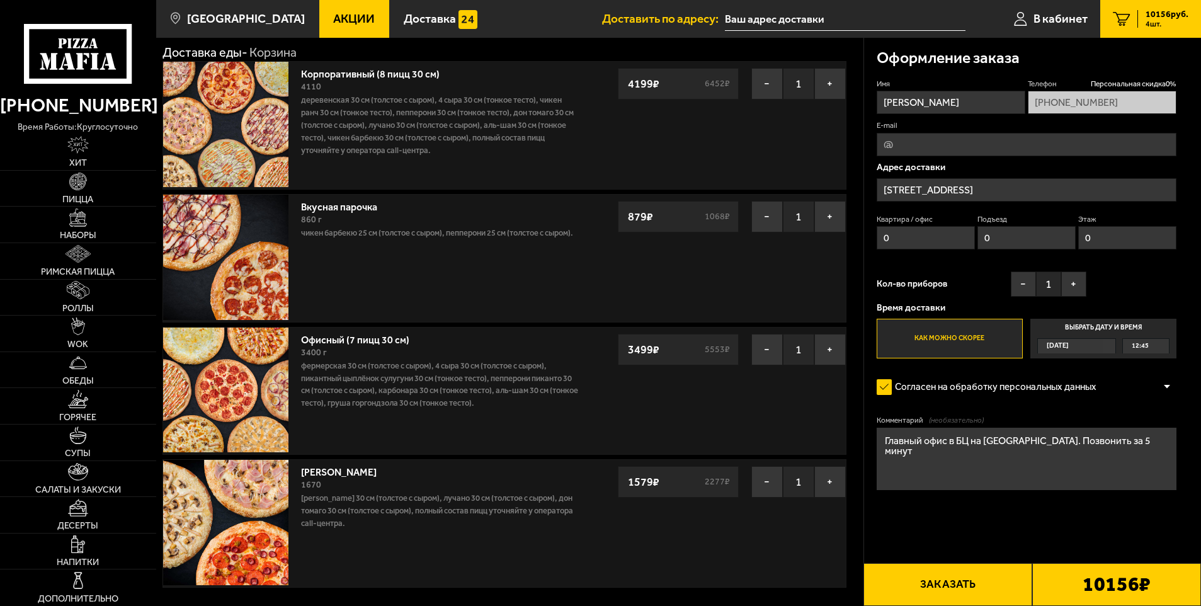
scroll to position [0, 0]
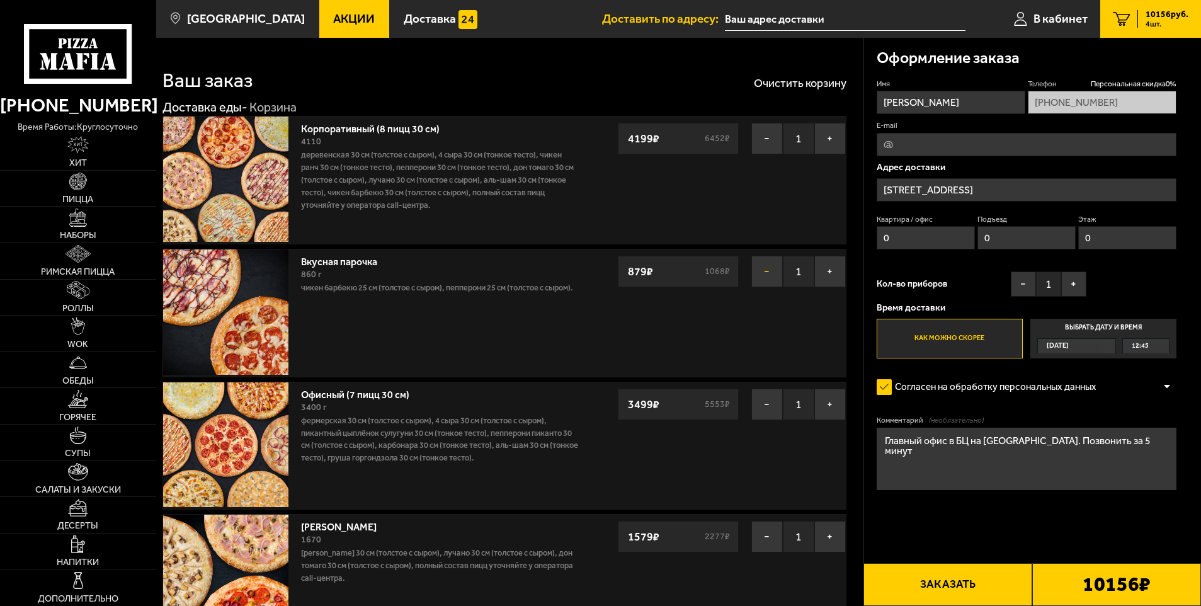
click at [768, 273] on button "−" at bounding box center [766, 271] width 31 height 31
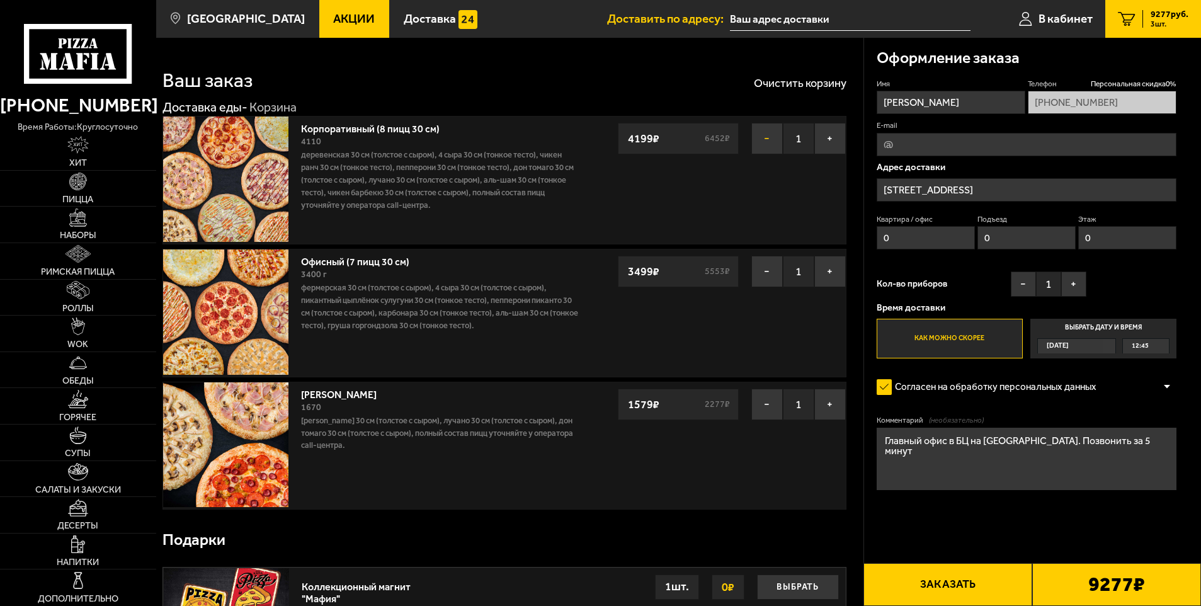
click at [762, 132] on button "−" at bounding box center [766, 138] width 31 height 31
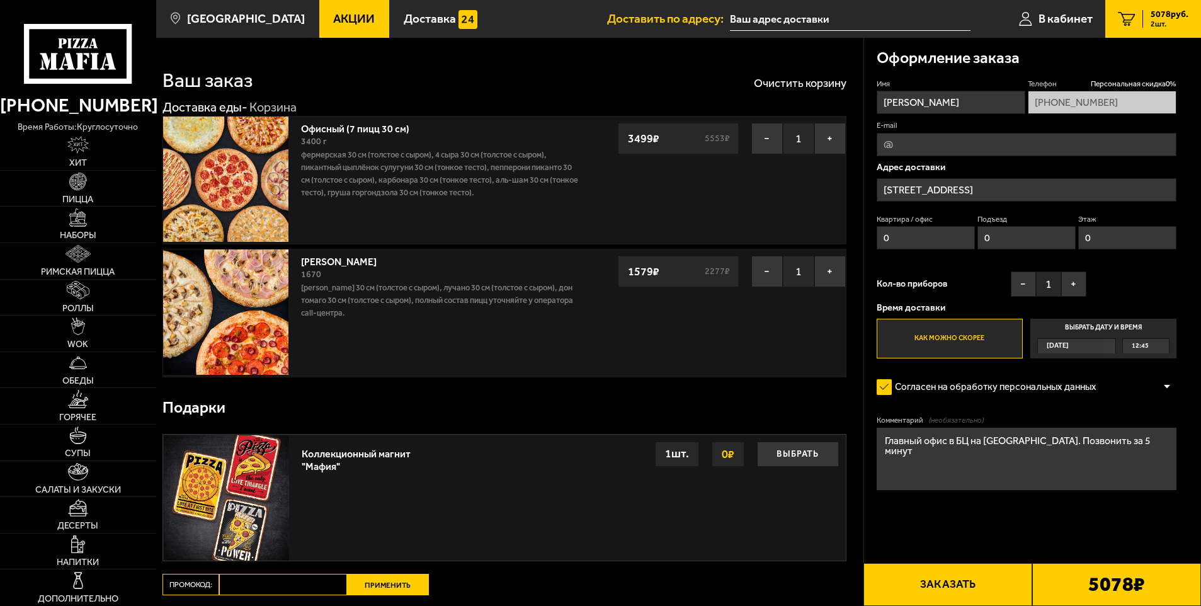
click at [967, 579] on button "Заказать" at bounding box center [948, 584] width 169 height 43
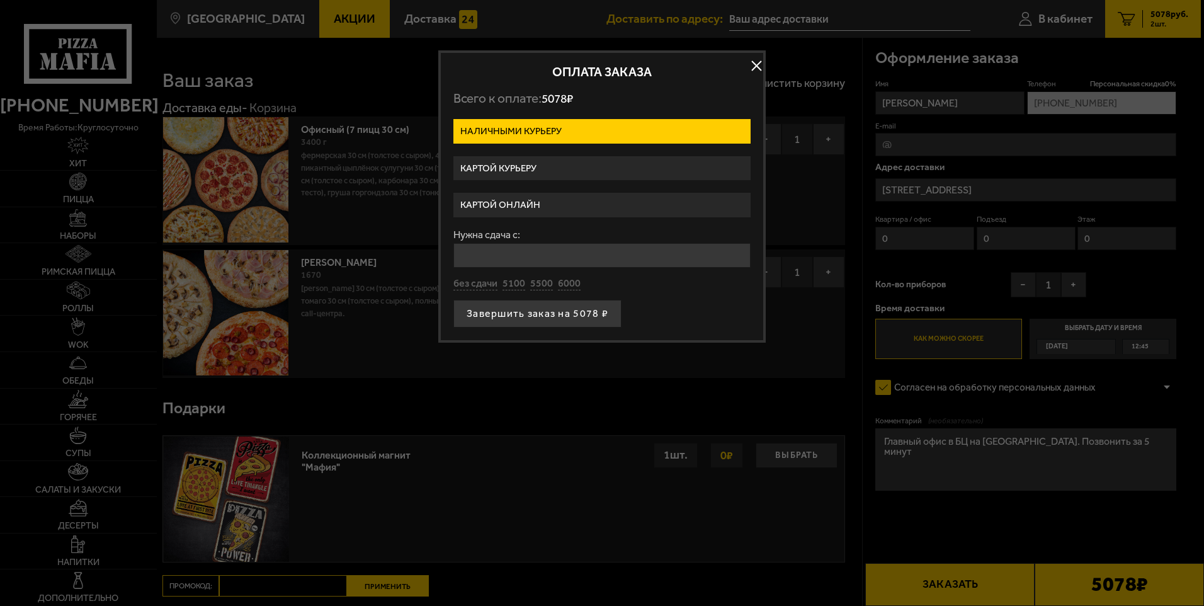
click at [508, 212] on label "Картой онлайн" at bounding box center [602, 205] width 297 height 25
click at [0, 0] on input "Картой онлайн" at bounding box center [0, 0] width 0 height 0
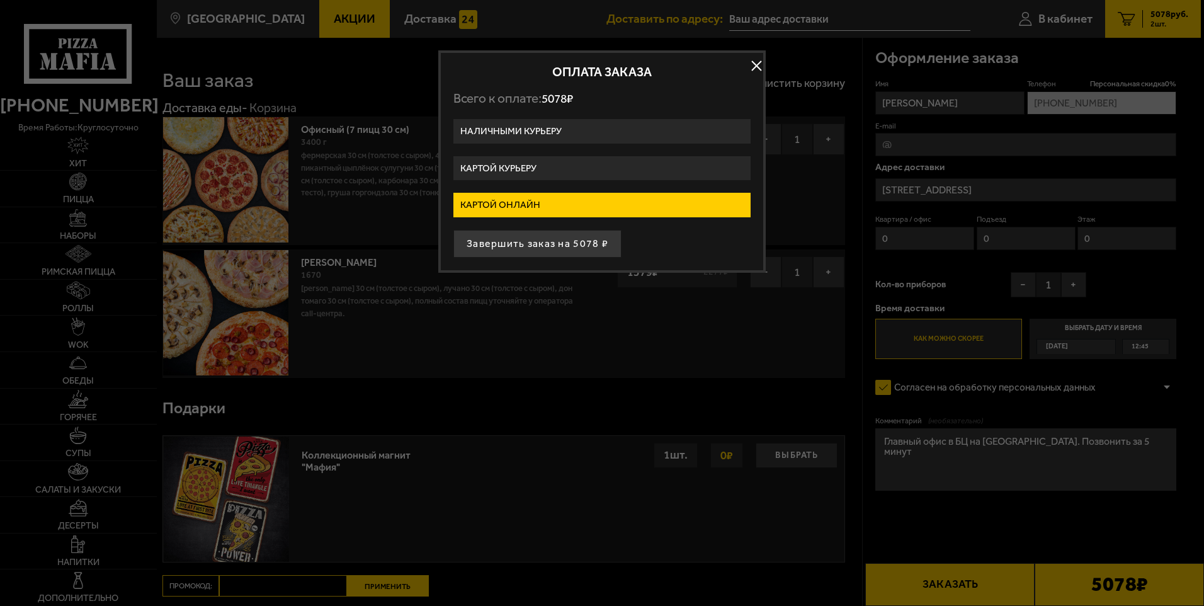
click at [754, 61] on button "button" at bounding box center [756, 66] width 19 height 19
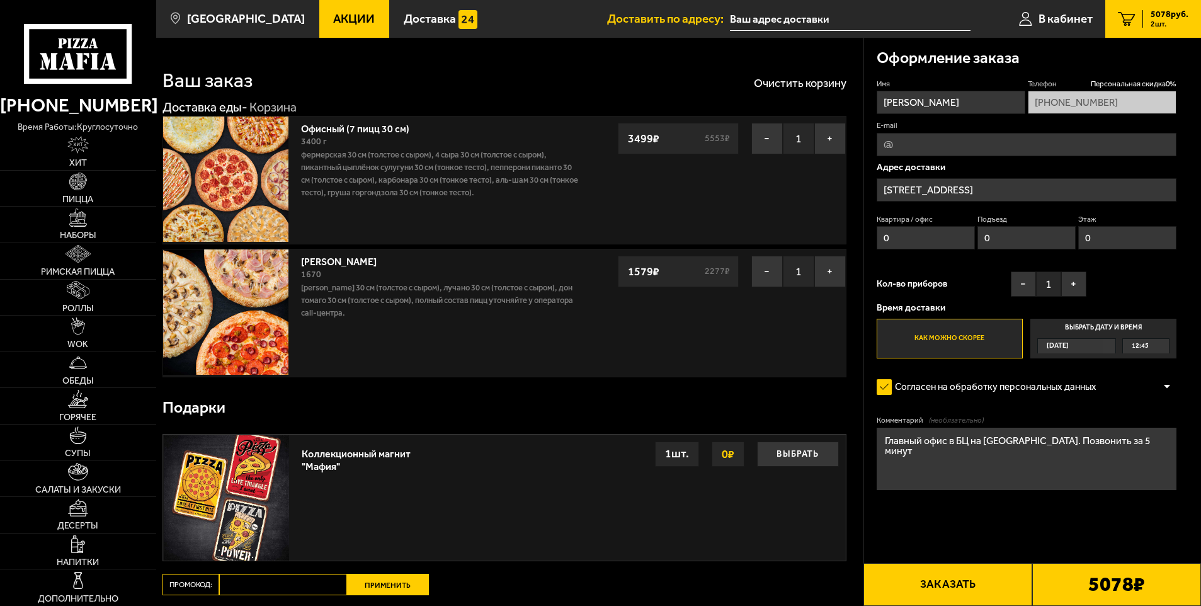
click at [962, 581] on button "Заказать" at bounding box center [948, 584] width 169 height 43
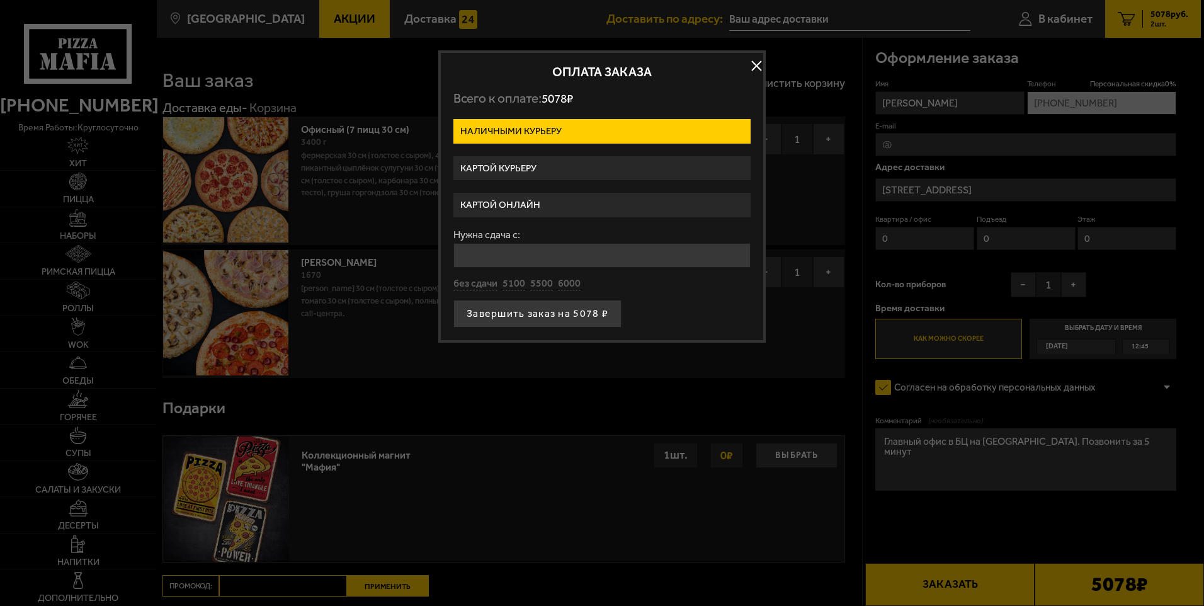
click at [517, 200] on label "Картой онлайн" at bounding box center [602, 205] width 297 height 25
click at [0, 0] on input "Картой онлайн" at bounding box center [0, 0] width 0 height 0
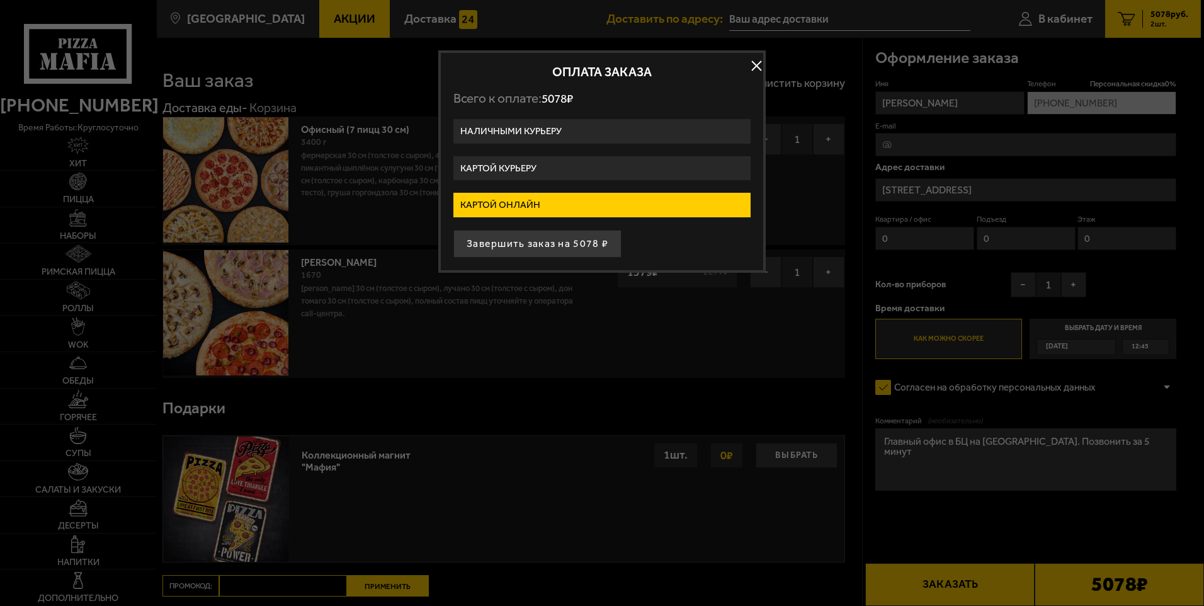
click at [758, 62] on button "button" at bounding box center [756, 66] width 19 height 19
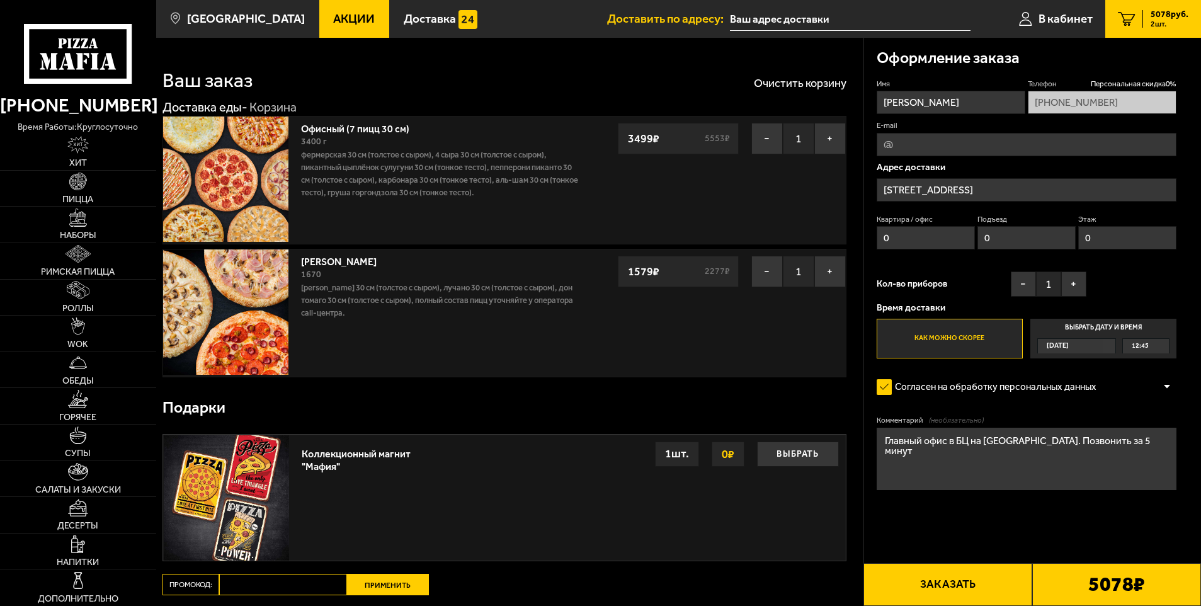
click at [1097, 345] on div "[DATE]" at bounding box center [1071, 346] width 66 height 14
click at [0, 0] on input "Выбрать дату и время [DATE] 12:45" at bounding box center [0, 0] width 0 height 0
click at [1163, 346] on div "12:45" at bounding box center [1146, 346] width 46 height 14
click at [920, 335] on label "Как можно скорее" at bounding box center [950, 339] width 146 height 40
click at [0, 0] on input "Как можно скорее" at bounding box center [0, 0] width 0 height 0
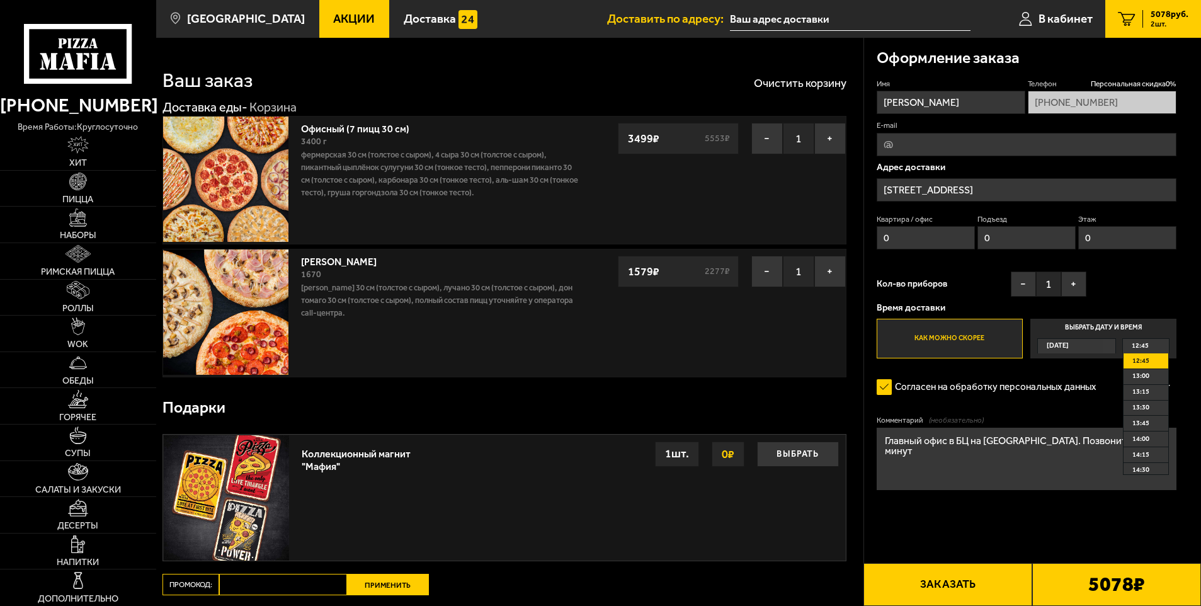
click at [1049, 413] on form "Имя [PERSON_NAME] скидка 0 % [PHONE_NUMBER] E-mail Адрес [STREET_ADDRESS] Кварт…" at bounding box center [1027, 321] width 300 height 485
click at [1138, 282] on div "Имя [PERSON_NAME] скидка 0 % [PHONE_NUMBER] E-mail Адрес [STREET_ADDRESS] Кварт…" at bounding box center [1027, 219] width 300 height 280
click at [972, 334] on label "Как можно скорее" at bounding box center [950, 339] width 146 height 40
click at [0, 0] on input "Как можно скорее" at bounding box center [0, 0] width 0 height 0
click at [956, 581] on button "Заказать" at bounding box center [948, 584] width 169 height 43
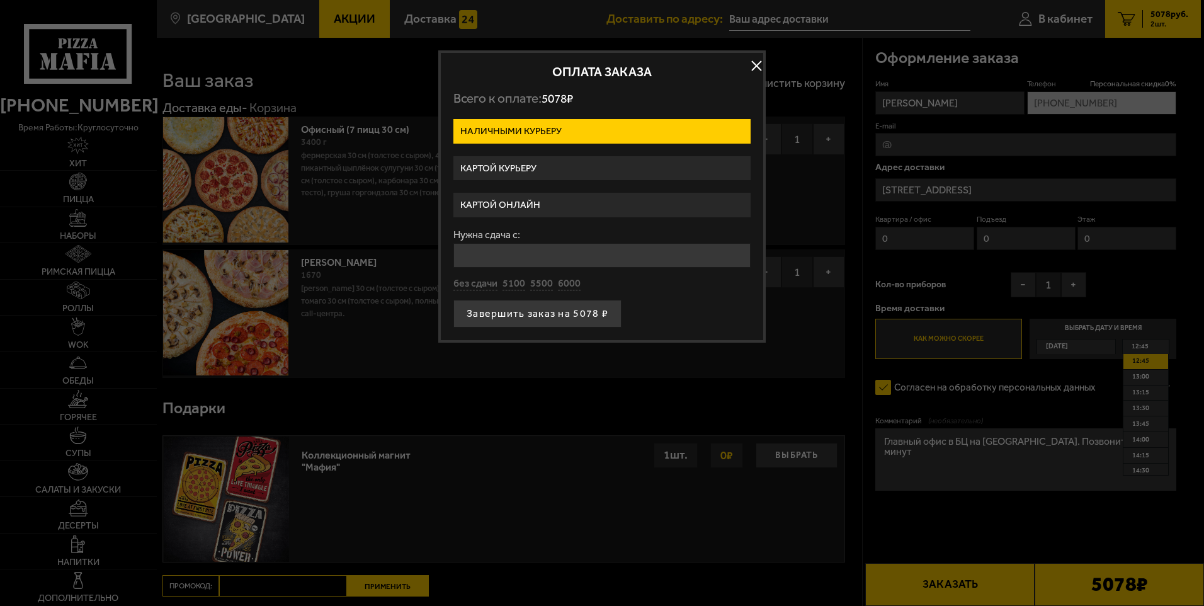
click at [514, 205] on label "Картой онлайн" at bounding box center [602, 205] width 297 height 25
click at [0, 0] on input "Картой онлайн" at bounding box center [0, 0] width 0 height 0
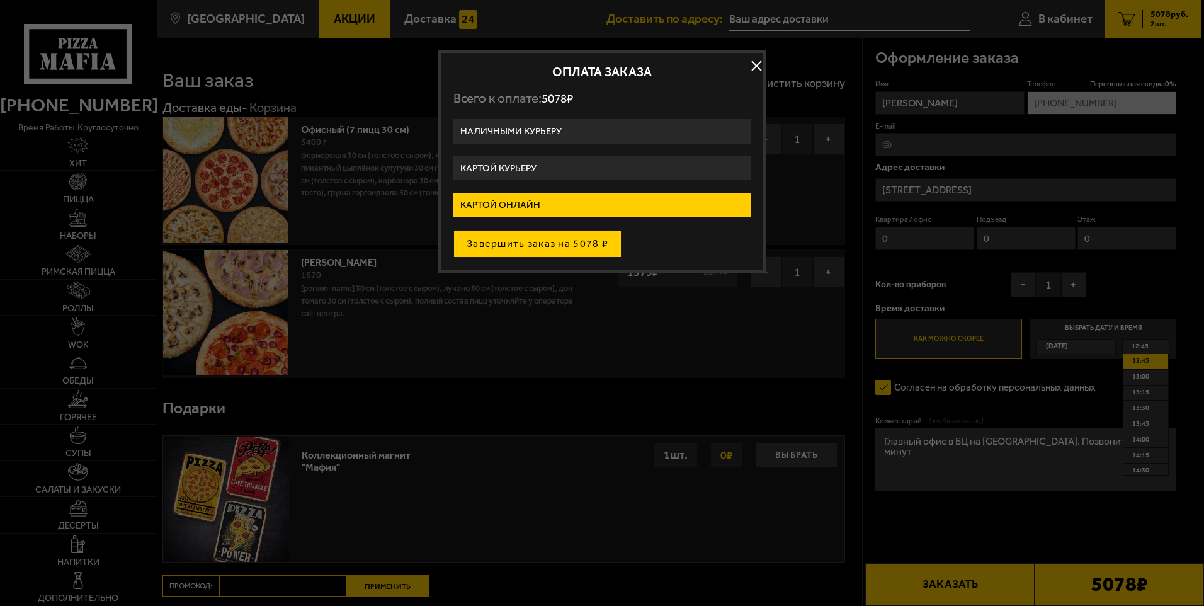
click at [537, 244] on button "Завершить заказ на 5078 ₽" at bounding box center [538, 244] width 168 height 28
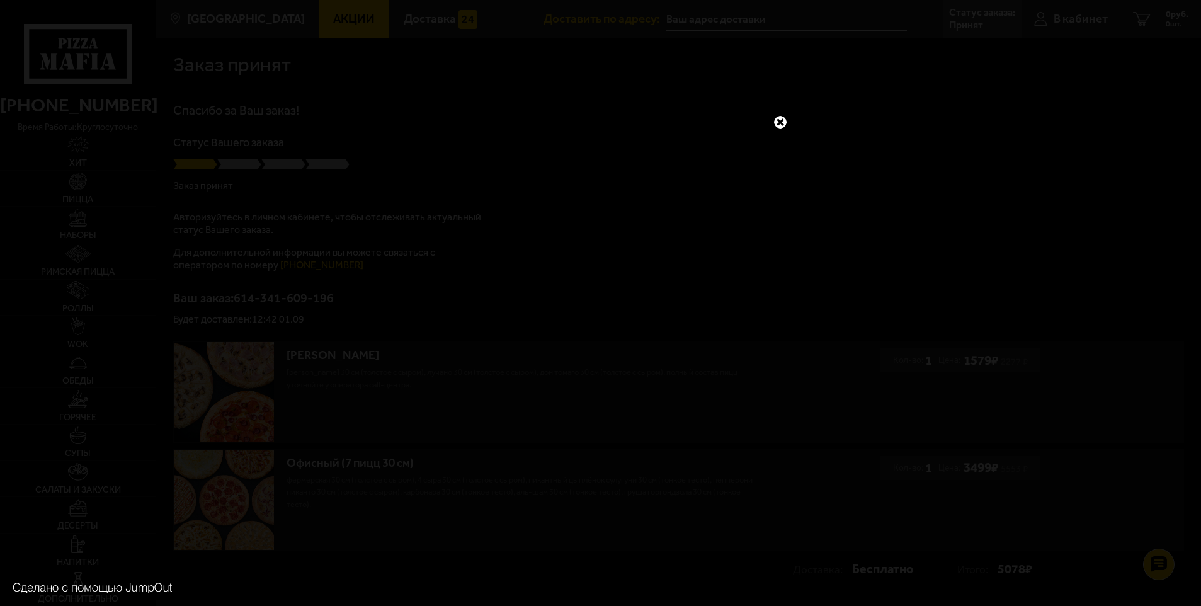
click at [777, 120] on link at bounding box center [780, 122] width 16 height 16
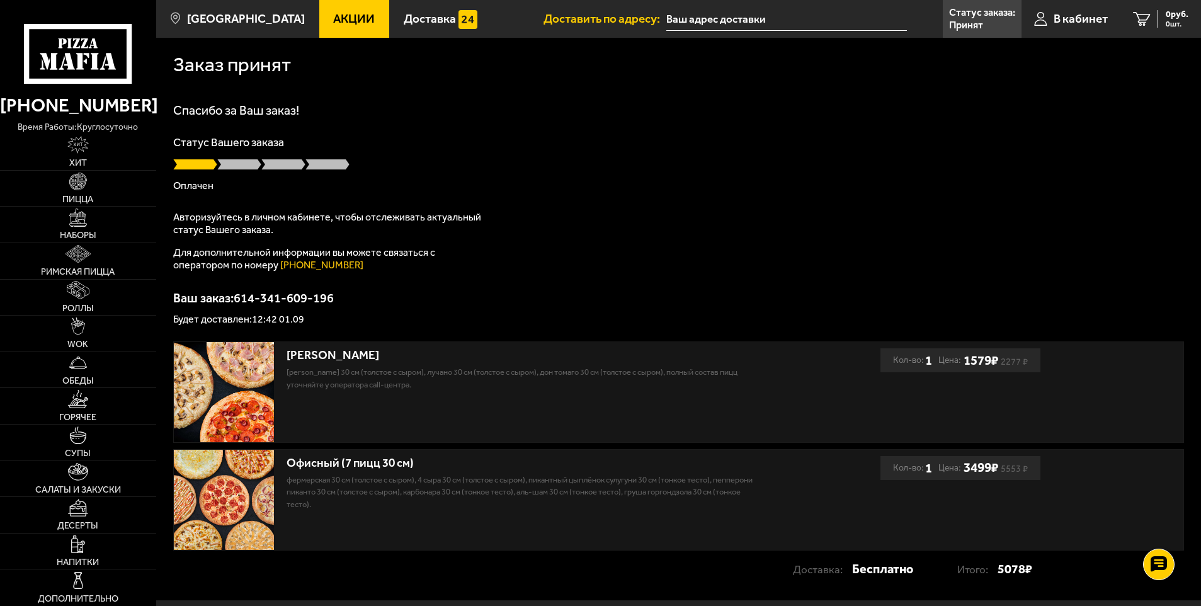
click at [670, 176] on div "Статус Вашего заказа Оплачен" at bounding box center [678, 164] width 1011 height 54
